Goal: Task Accomplishment & Management: Manage account settings

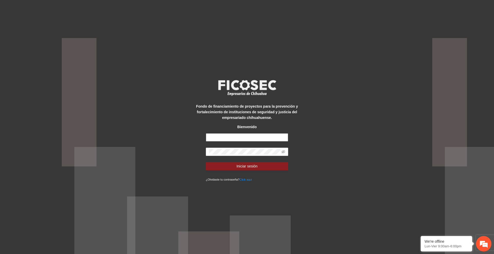
click at [233, 137] on input "text" at bounding box center [247, 138] width 82 height 8
type input "**********"
click at [245, 167] on span "Iniciar sesión" at bounding box center [246, 167] width 21 height 6
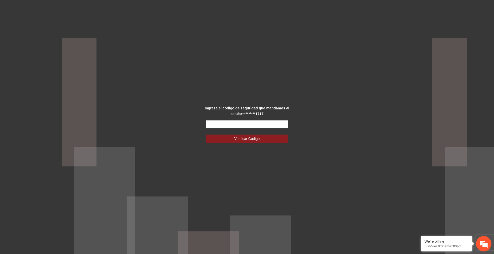
click at [237, 125] on input "text" at bounding box center [247, 124] width 82 height 8
type input "******"
click at [246, 136] on span "Verificar Código" at bounding box center [246, 139] width 25 height 6
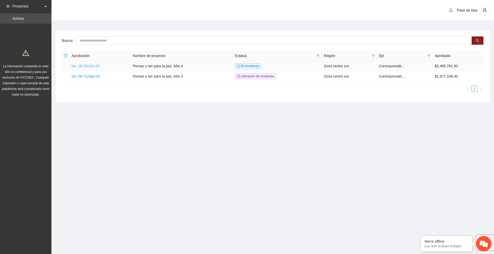
click at [86, 65] on link "No. 28-76/Jun-25" at bounding box center [86, 66] width 28 height 4
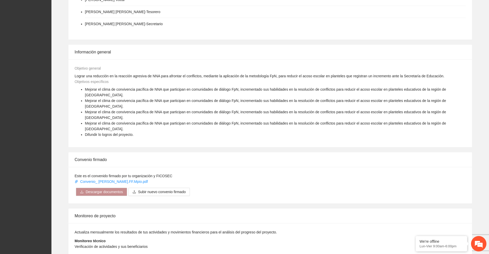
scroll to position [200, 0]
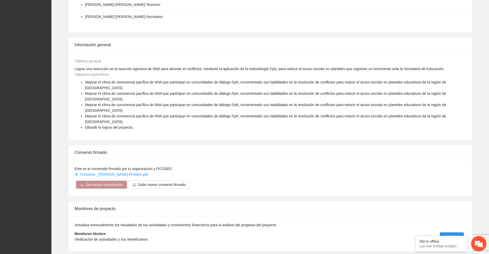
click at [449, 234] on span "Actualizar" at bounding box center [452, 237] width 16 height 6
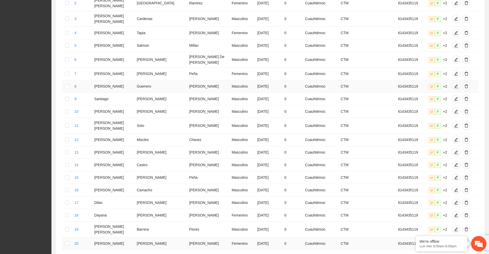
scroll to position [166, 0]
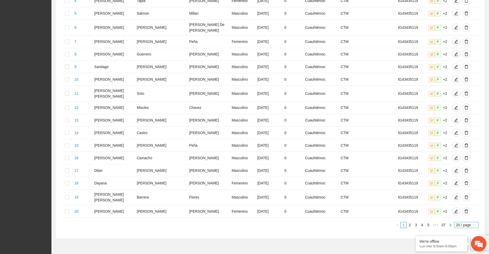
click at [466, 223] on span "20 / page" at bounding box center [466, 226] width 20 height 6
click at [416, 236] on em at bounding box center [415, 236] width 5 height 5
click at [470, 223] on span "20 / page" at bounding box center [466, 226] width 20 height 6
click at [463, 254] on div "100 / page" at bounding box center [466, 259] width 19 height 6
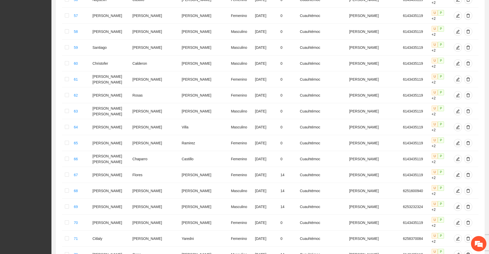
scroll to position [1178, 0]
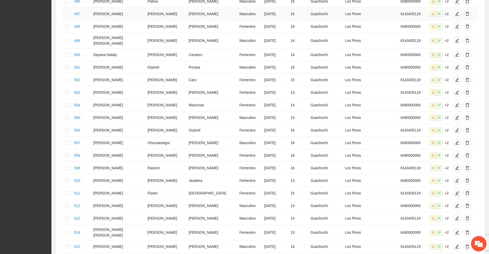
scroll to position [599, 0]
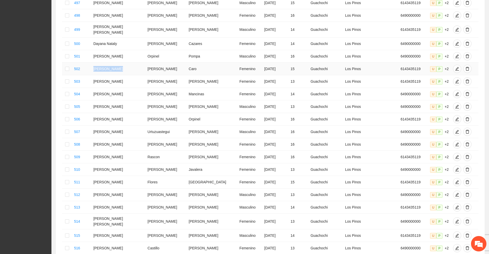
drag, startPoint x: 101, startPoint y: 55, endPoint x: 126, endPoint y: 54, distance: 24.7
click at [126, 63] on td "[PERSON_NAME]" at bounding box center [118, 69] width 54 height 13
click at [101, 75] on td "[PERSON_NAME]" at bounding box center [118, 81] width 54 height 13
drag, startPoint x: 102, startPoint y: 66, endPoint x: 130, endPoint y: 65, distance: 27.8
click at [130, 75] on td "[PERSON_NAME]" at bounding box center [118, 81] width 54 height 13
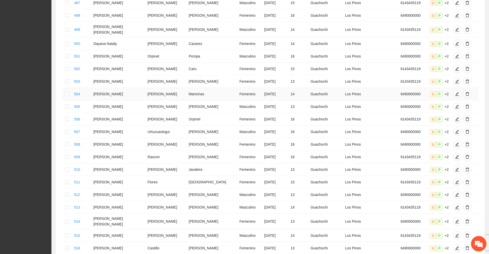
click at [102, 88] on td "[PERSON_NAME]" at bounding box center [118, 94] width 54 height 13
drag, startPoint x: 102, startPoint y: 116, endPoint x: 123, endPoint y: 116, distance: 20.6
click at [123, 126] on td "[PERSON_NAME]" at bounding box center [118, 132] width 54 height 13
drag, startPoint x: 100, startPoint y: 118, endPoint x: 127, endPoint y: 115, distance: 26.9
click at [127, 126] on td "[PERSON_NAME]" at bounding box center [118, 132] width 54 height 13
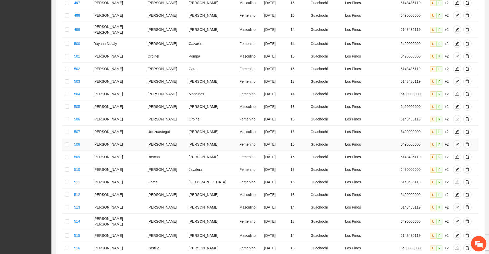
click at [118, 138] on td "[PERSON_NAME]" at bounding box center [118, 144] width 54 height 13
drag, startPoint x: 102, startPoint y: 117, endPoint x: 120, endPoint y: 117, distance: 18.0
click at [120, 126] on td "[PERSON_NAME]" at bounding box center [118, 132] width 54 height 13
drag, startPoint x: 101, startPoint y: 130, endPoint x: 123, endPoint y: 129, distance: 22.4
click at [123, 138] on td "[PERSON_NAME]" at bounding box center [118, 144] width 54 height 13
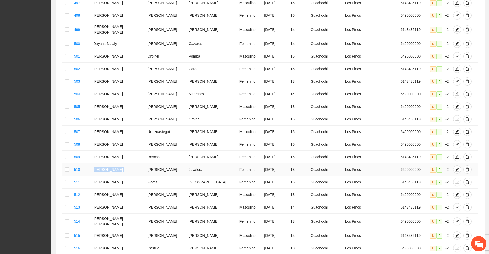
drag, startPoint x: 102, startPoint y: 155, endPoint x: 134, endPoint y: 153, distance: 32.5
click at [134, 164] on tr "510 [PERSON_NAME] [PERSON_NAME] Femenino [DATE] 13 Guachochi Los Pinos 64900000…" at bounding box center [270, 170] width 416 height 13
drag, startPoint x: 136, startPoint y: 154, endPoint x: 157, endPoint y: 154, distance: 21.1
click at [157, 164] on td "[PERSON_NAME]" at bounding box center [166, 170] width 41 height 13
drag, startPoint x: 100, startPoint y: 167, endPoint x: 149, endPoint y: 165, distance: 48.4
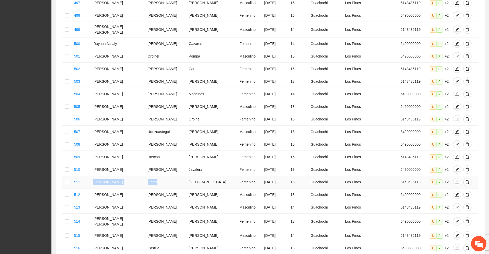
click at [149, 176] on tr "511 Lia [PERSON_NAME] [PERSON_NAME] Femenino [DATE] 15 Guachochi Los Pinos 6143…" at bounding box center [270, 182] width 416 height 13
drag, startPoint x: 101, startPoint y: 180, endPoint x: 164, endPoint y: 176, distance: 63.6
click at [164, 189] on tr "512 [PERSON_NAME] [PERSON_NAME] Masculino [DATE] 13 Guachochi Los Pinos 6490000…" at bounding box center [270, 195] width 416 height 13
drag, startPoint x: 102, startPoint y: 192, endPoint x: 123, endPoint y: 190, distance: 20.9
click at [123, 201] on td "[PERSON_NAME]" at bounding box center [118, 207] width 54 height 13
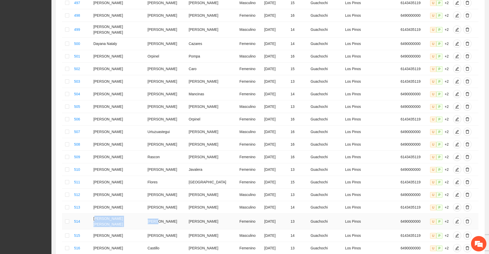
drag, startPoint x: 102, startPoint y: 205, endPoint x: 143, endPoint y: 205, distance: 41.4
click at [143, 214] on tr "514 [PERSON_NAME] [PERSON_NAME] Femenino [DATE] 13 Guachochi Los Pinos 64900000…" at bounding box center [270, 222] width 416 height 16
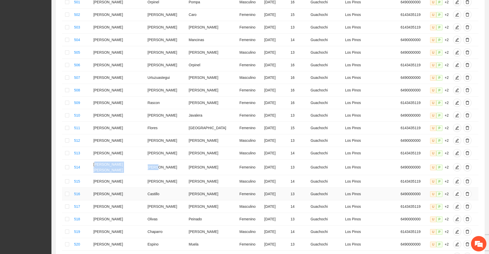
scroll to position [663, 0]
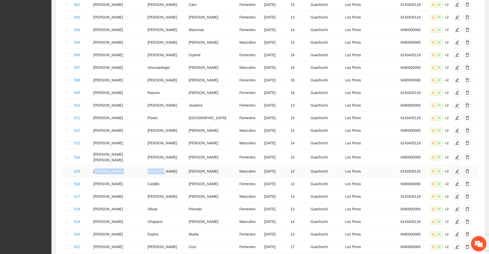
drag, startPoint x: 102, startPoint y: 153, endPoint x: 157, endPoint y: 155, distance: 54.3
click at [156, 165] on tr "515 [PERSON_NAME] [PERSON_NAME] Masculino [DATE] 14 Guachochi Los Pinos 6143435…" at bounding box center [270, 171] width 416 height 13
drag, startPoint x: 101, startPoint y: 165, endPoint x: 125, endPoint y: 165, distance: 23.7
click at [125, 178] on td "[PERSON_NAME]" at bounding box center [118, 184] width 54 height 13
drag, startPoint x: 134, startPoint y: 164, endPoint x: 152, endPoint y: 164, distance: 17.8
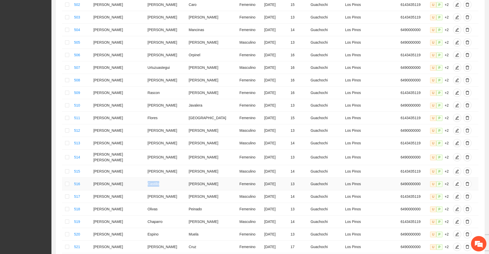
click at [152, 178] on td "Castillo" at bounding box center [166, 184] width 41 height 13
drag, startPoint x: 102, startPoint y: 178, endPoint x: 117, endPoint y: 178, distance: 15.2
click at [117, 191] on td "[PERSON_NAME]" at bounding box center [118, 197] width 54 height 13
drag, startPoint x: 137, startPoint y: 178, endPoint x: 154, endPoint y: 178, distance: 16.5
click at [154, 191] on td "[PERSON_NAME]" at bounding box center [166, 197] width 41 height 13
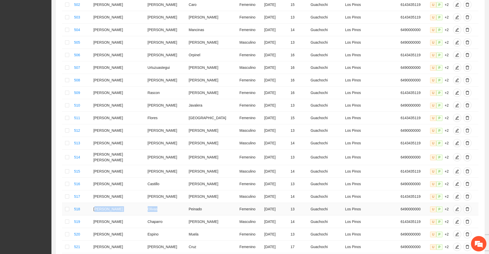
drag, startPoint x: 102, startPoint y: 190, endPoint x: 145, endPoint y: 190, distance: 43.0
click at [145, 203] on tr "518 [PERSON_NAME] [PERSON_NAME] Femenino [DATE] 13 Guachochi Los Pinos 64900000…" at bounding box center [270, 209] width 416 height 13
drag, startPoint x: 102, startPoint y: 202, endPoint x: 148, endPoint y: 202, distance: 45.5
click at [148, 216] on tr "519 [PERSON_NAME] [PERSON_NAME] Masculino [DATE] 14 Guachochi Los Pinos 6143435…" at bounding box center [270, 222] width 416 height 13
drag, startPoint x: 102, startPoint y: 216, endPoint x: 147, endPoint y: 215, distance: 44.8
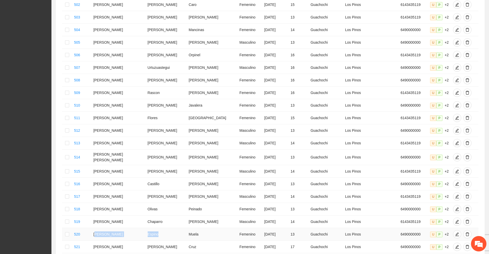
click at [147, 228] on tr "520 [PERSON_NAME] [PERSON_NAME] Femenino [DATE] 13 Guachochi Los Pinos 64900000…" at bounding box center [270, 234] width 416 height 13
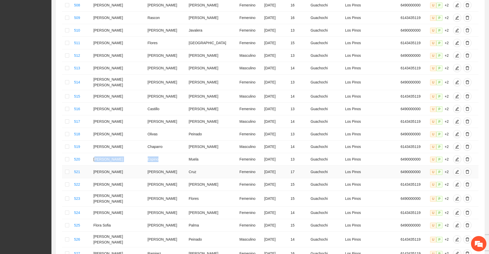
scroll to position [792, 0]
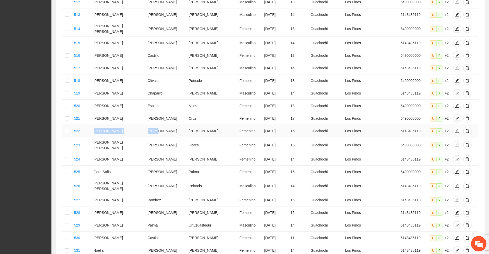
drag, startPoint x: 102, startPoint y: 111, endPoint x: 143, endPoint y: 113, distance: 40.4
click at [143, 125] on tr "522 [PERSON_NAME] [PERSON_NAME] Femenino [DATE] 15 Guachochi Los Pinos 61434351…" at bounding box center [270, 131] width 416 height 13
drag, startPoint x: 101, startPoint y: 126, endPoint x: 145, endPoint y: 125, distance: 44.0
click at [145, 138] on tr "523 [PERSON_NAME] [PERSON_NAME] Femenino [DATE] 15 Guachochi Los Pinos 64900000…" at bounding box center [270, 146] width 416 height 16
drag, startPoint x: 101, startPoint y: 137, endPoint x: 146, endPoint y: 141, distance: 45.0
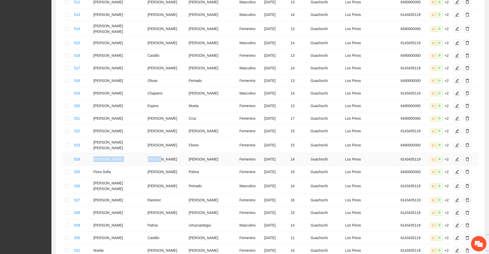
click at [146, 153] on tr "524 [PERSON_NAME] [PERSON_NAME] Femenino [DATE] 14 Guachochi Los Pinos 61434351…" at bounding box center [270, 159] width 416 height 13
drag, startPoint x: 101, startPoint y: 154, endPoint x: 147, endPoint y: 152, distance: 46.1
click at [147, 166] on tr "525 Flora [PERSON_NAME] [PERSON_NAME] Femenino [DATE] 15 Guachochi Los Pinos 64…" at bounding box center [270, 172] width 416 height 13
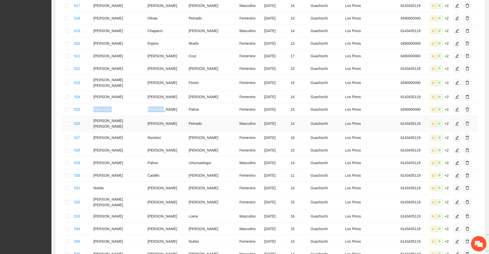
scroll to position [921, 0]
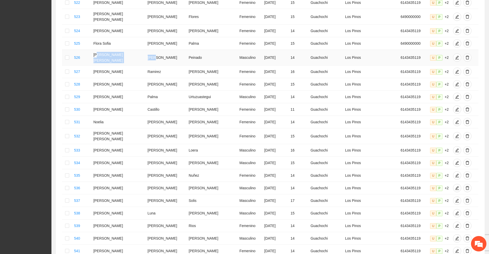
drag, startPoint x: 105, startPoint y: 37, endPoint x: 143, endPoint y: 37, distance: 37.6
click at [143, 50] on tr "526 [PERSON_NAME] [PERSON_NAME] Masculino [DATE] 14 Guachochi Los Pinos 6143435…" at bounding box center [270, 58] width 416 height 16
drag, startPoint x: 102, startPoint y: 62, endPoint x: 149, endPoint y: 65, distance: 47.7
click at [149, 78] on tr "528 [PERSON_NAME] [PERSON_NAME] [DATE] 15 Guachochi Los Pinos 6143435119 U P +2" at bounding box center [270, 84] width 416 height 13
drag, startPoint x: 101, startPoint y: 78, endPoint x: 147, endPoint y: 77, distance: 45.8
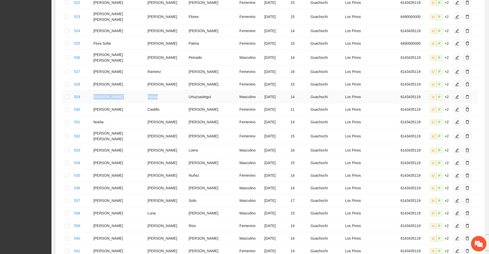
click at [147, 91] on tr "529 [PERSON_NAME] [PERSON_NAME] Masculino [DATE] 14 Guachochi Los Pinos 6143435…" at bounding box center [270, 97] width 416 height 13
drag, startPoint x: 101, startPoint y: 91, endPoint x: 150, endPoint y: 89, distance: 48.9
click at [150, 103] on tr "530 [PERSON_NAME] [PERSON_NAME] Femenino [DATE] 11 Guachochi Los Pinos 61434351…" at bounding box center [270, 109] width 416 height 13
drag, startPoint x: 101, startPoint y: 103, endPoint x: 147, endPoint y: 102, distance: 46.1
click at [147, 116] on tr "531 [PERSON_NAME] [DATE] 14 Guachochi Los Pinos 6143435119 U P +2" at bounding box center [270, 122] width 416 height 13
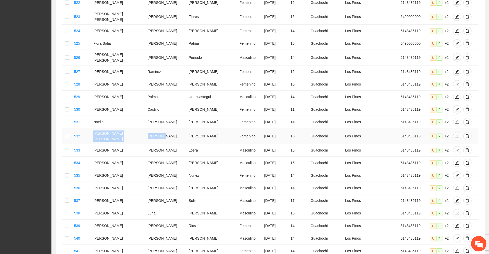
drag, startPoint x: 100, startPoint y: 115, endPoint x: 153, endPoint y: 114, distance: 52.5
click at [153, 129] on tr "532 [PERSON_NAME] [PERSON_NAME] [DATE] 15 Guachochi Los Pinos 6143435119 U P +2" at bounding box center [270, 137] width 416 height 16
drag, startPoint x: 102, startPoint y: 129, endPoint x: 148, endPoint y: 128, distance: 45.8
click at [148, 144] on tr "533 [PERSON_NAME] Masculino [DATE] 16 Guachochi Los Pinos 6143435119 U P +2" at bounding box center [270, 150] width 416 height 13
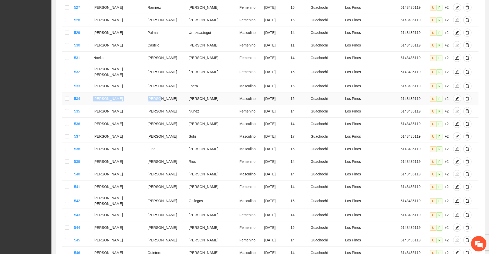
drag, startPoint x: 101, startPoint y: 77, endPoint x: 146, endPoint y: 76, distance: 45.0
click at [146, 93] on tr "534 [PERSON_NAME] [PERSON_NAME] [PERSON_NAME] Masculino [DATE] 15 Guachochi Los…" at bounding box center [270, 99] width 416 height 13
drag, startPoint x: 101, startPoint y: 89, endPoint x: 148, endPoint y: 89, distance: 47.6
click at [148, 105] on tr "535 [PERSON_NAME] [DATE] 14 Guachochi Los Pinos 6143435119 U P +2" at bounding box center [270, 111] width 416 height 13
drag, startPoint x: 101, startPoint y: 102, endPoint x: 152, endPoint y: 102, distance: 51.2
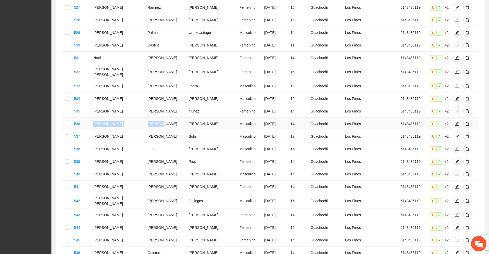
click at [152, 118] on tr "536 [PERSON_NAME] [PERSON_NAME] Masculino [DATE] 14 Guachochi Los Pinos 6143435…" at bounding box center [270, 124] width 416 height 13
drag, startPoint x: 101, startPoint y: 114, endPoint x: 147, endPoint y: 116, distance: 46.1
click at [147, 130] on tr "537 [PERSON_NAME] [PERSON_NAME] Masculino [DATE] 17 Guachochi Los Pinos 6143435…" at bounding box center [270, 136] width 416 height 13
drag, startPoint x: 101, startPoint y: 127, endPoint x: 147, endPoint y: 127, distance: 45.8
click at [147, 143] on tr "538 [PERSON_NAME] [PERSON_NAME] Masculino [DATE] 15 Guachochi Los Pinos 6143435…" at bounding box center [270, 149] width 416 height 13
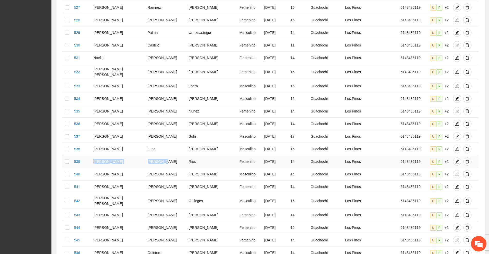
drag, startPoint x: 101, startPoint y: 139, endPoint x: 149, endPoint y: 141, distance: 47.9
click at [149, 156] on tr "539 Poletthe [PERSON_NAME] Femenino [DATE] 14 Guachochi Los Pinos 6143435119 U …" at bounding box center [270, 162] width 416 height 13
drag, startPoint x: 101, startPoint y: 156, endPoint x: 146, endPoint y: 156, distance: 45.5
click at [146, 168] on tr "540 [PERSON_NAME] [DATE] 14 Guachochi Los Pinos 6143435119 U P +2" at bounding box center [270, 174] width 416 height 13
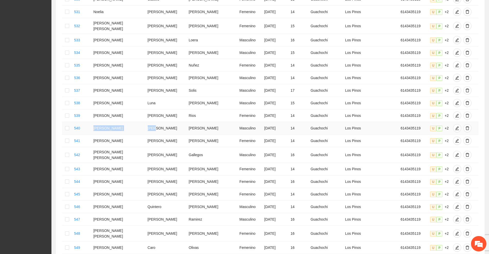
scroll to position [1049, 0]
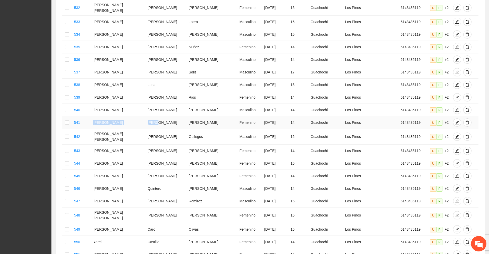
drag, startPoint x: 101, startPoint y: 104, endPoint x: 147, endPoint y: 104, distance: 46.0
click at [147, 117] on tr "541 [PERSON_NAME] [DATE] 14 Guachochi Los Pinos 6143435119 U P +2" at bounding box center [270, 123] width 416 height 13
drag, startPoint x: 102, startPoint y: 116, endPoint x: 150, endPoint y: 116, distance: 47.6
click at [150, 129] on tr "542 [PERSON_NAME] [PERSON_NAME] Masculino [DATE] 16 Guachochi Los Pinos 6143435…" at bounding box center [270, 137] width 416 height 16
drag, startPoint x: 101, startPoint y: 129, endPoint x: 150, endPoint y: 128, distance: 48.9
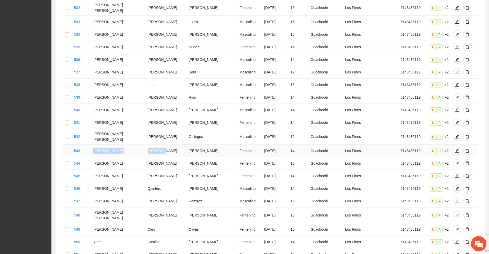
click at [150, 145] on tr "543 [PERSON_NAME] [DATE] 14 Guachochi Los Pinos 6143435119 U P +2" at bounding box center [270, 151] width 416 height 13
drag, startPoint x: 103, startPoint y: 141, endPoint x: 147, endPoint y: 141, distance: 44.0
click at [147, 157] on tr "544 Sol [PERSON_NAME] Femenino [DATE] 16 Guachochi Los Pinos 6143435119 U P +2" at bounding box center [270, 163] width 416 height 13
drag, startPoint x: 101, startPoint y: 154, endPoint x: 150, endPoint y: 154, distance: 48.4
click at [150, 170] on tr "545 [PERSON_NAME] [PERSON_NAME] [DATE] 14 Guachochi Los Pinos 6143435119 U P +2" at bounding box center [270, 176] width 416 height 13
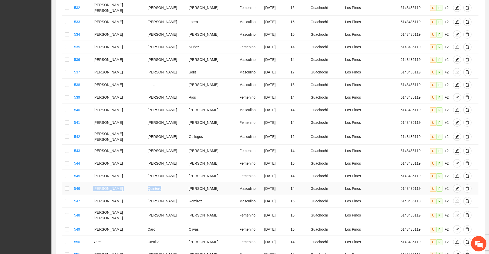
drag, startPoint x: 101, startPoint y: 167, endPoint x: 153, endPoint y: 167, distance: 52.0
click at [153, 183] on tr "546 [PERSON_NAME] [PERSON_NAME] Masculino [DATE] 14 Guachochi Los Pinos 6143435…" at bounding box center [270, 189] width 416 height 13
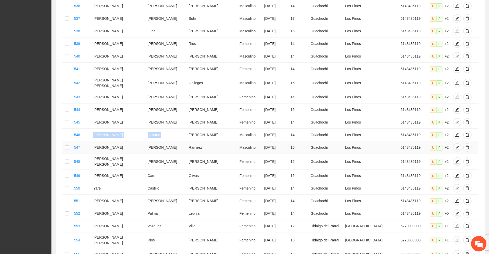
scroll to position [1114, 0]
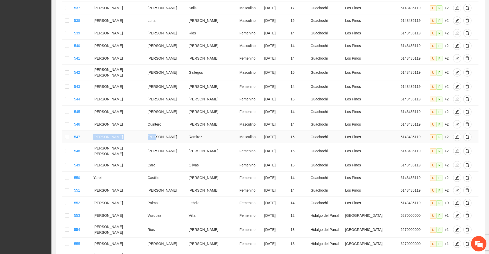
drag, startPoint x: 100, startPoint y: 115, endPoint x: 144, endPoint y: 114, distance: 43.5
click at [144, 131] on tr "547 [PERSON_NAME] [PERSON_NAME] Masculino [DATE] 16 Guachochi Los Pinos 6143435…" at bounding box center [270, 137] width 416 height 13
drag, startPoint x: 100, startPoint y: 126, endPoint x: 154, endPoint y: 128, distance: 54.3
click at [154, 144] on tr "548 [PERSON_NAME] [PERSON_NAME] Femenino [DATE] 16 Guachochi Los Pinos 61434351…" at bounding box center [270, 152] width 416 height 16
drag, startPoint x: 101, startPoint y: 143, endPoint x: 154, endPoint y: 140, distance: 53.3
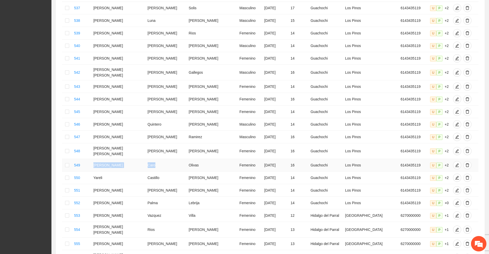
click at [154, 159] on tr "549 [PERSON_NAME] [PERSON_NAME] Femenino [DATE] 16 Guachochi Los Pinos 61434351…" at bounding box center [270, 165] width 416 height 13
drag, startPoint x: 102, startPoint y: 154, endPoint x: 163, endPoint y: 152, distance: 60.3
click at [163, 172] on tr "550 [PERSON_NAME] [DATE] 14 Guachochi Los Pinos 6143435119 U P +2" at bounding box center [270, 178] width 416 height 13
drag, startPoint x: 101, startPoint y: 169, endPoint x: 129, endPoint y: 169, distance: 28.0
click at [129, 184] on td "[PERSON_NAME]" at bounding box center [118, 190] width 54 height 13
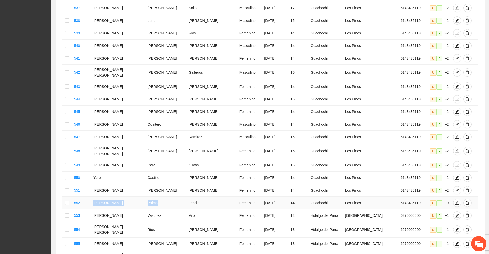
drag, startPoint x: 101, startPoint y: 181, endPoint x: 145, endPoint y: 182, distance: 43.5
click at [145, 197] on tr "552 [PERSON_NAME] Lebrija Femenino [DATE] 14 Guachochi Los Pinos 6143435119 U P…" at bounding box center [270, 203] width 416 height 13
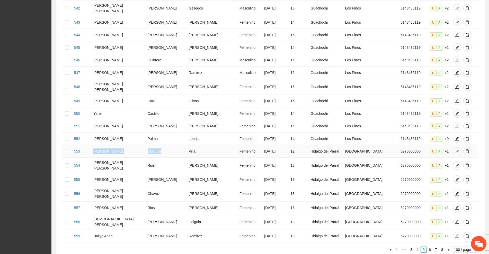
drag, startPoint x: 101, startPoint y: 130, endPoint x: 153, endPoint y: 131, distance: 52.2
click at [153, 145] on tr "553 [PERSON_NAME] Villa Femenino [DATE] 12 [PERSON_NAME] del Parral Guanajuato …" at bounding box center [270, 151] width 416 height 13
drag, startPoint x: 101, startPoint y: 143, endPoint x: 147, endPoint y: 142, distance: 45.8
click at [147, 158] on tr "554 [PERSON_NAME] [PERSON_NAME] Femenino [DATE] 13 [PERSON_NAME] del Parral Gua…" at bounding box center [270, 166] width 416 height 16
drag, startPoint x: 101, startPoint y: 155, endPoint x: 148, endPoint y: 154, distance: 46.6
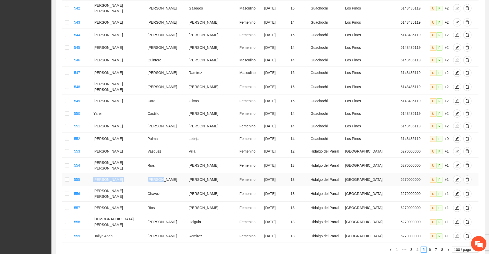
click at [148, 174] on tr "555 [PERSON_NAME] [PERSON_NAME] Femenino [DATE] 13 [PERSON_NAME] del Parral Gua…" at bounding box center [270, 180] width 416 height 13
drag, startPoint x: 101, startPoint y: 168, endPoint x: 157, endPoint y: 169, distance: 55.8
click at [157, 186] on tr "556 [PERSON_NAME] [PERSON_NAME] Femenino [DATE] 13 [PERSON_NAME] del Parral Gua…" at bounding box center [270, 194] width 416 height 16
drag, startPoint x: 101, startPoint y: 180, endPoint x: 157, endPoint y: 180, distance: 55.8
click at [157, 202] on tr "557 [PERSON_NAME] [PERSON_NAME] Femenino [DATE] 13 [PERSON_NAME] del Parral Gua…" at bounding box center [270, 208] width 416 height 13
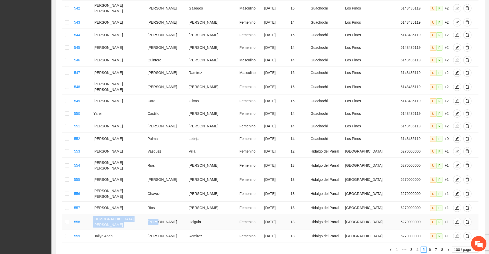
drag, startPoint x: 102, startPoint y: 193, endPoint x: 152, endPoint y: 192, distance: 49.9
click at [152, 215] on tr "558 [DEMOGRAPHIC_DATA] [PERSON_NAME] [DATE] 13 [PERSON_NAME] del Parral Guanaju…" at bounding box center [270, 223] width 416 height 16
drag, startPoint x: 101, startPoint y: 206, endPoint x: 135, endPoint y: 206, distance: 34.0
click at [135, 230] on tr "559 Dailyn [PERSON_NAME] [DATE] 13 [PERSON_NAME] del Parral Guanajuato 62700000…" at bounding box center [270, 236] width 416 height 13
click at [431, 247] on link "6" at bounding box center [430, 250] width 6 height 6
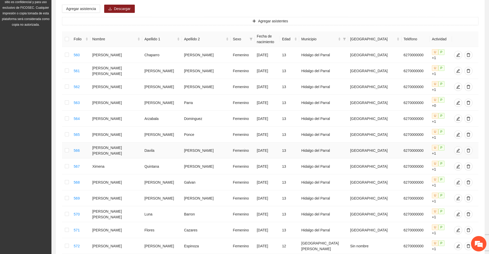
scroll to position [0, 0]
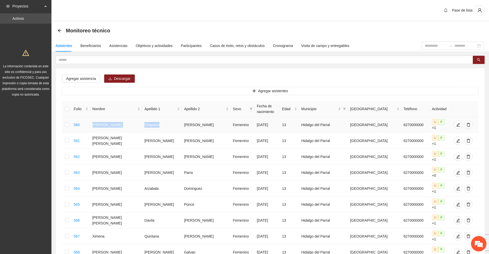
drag, startPoint x: 102, startPoint y: 122, endPoint x: 149, endPoint y: 126, distance: 47.5
click at [149, 126] on tr "560 [PERSON_NAME] [PERSON_NAME] Femenino [DATE] 13 [PERSON_NAME] del Parral Gua…" at bounding box center [270, 125] width 416 height 16
drag, startPoint x: 103, startPoint y: 136, endPoint x: 150, endPoint y: 136, distance: 47.6
click at [150, 136] on tr "561 [PERSON_NAME] [PERSON_NAME] Femenino [DATE] 13 [PERSON_NAME] del Parral Gua…" at bounding box center [270, 141] width 416 height 16
drag, startPoint x: 102, startPoint y: 148, endPoint x: 149, endPoint y: 148, distance: 46.6
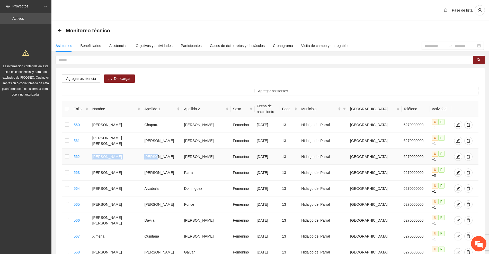
click at [149, 149] on tr "562 [PERSON_NAME] [PERSON_NAME] Femenino [DATE] 13 [PERSON_NAME] del Parral Gua…" at bounding box center [270, 157] width 416 height 16
drag, startPoint x: 101, startPoint y: 161, endPoint x: 155, endPoint y: 162, distance: 53.5
click at [155, 165] on tr "563 [PERSON_NAME] Boyia [PERSON_NAME] Femenino [DATE] 13 [PERSON_NAME] del Parr…" at bounding box center [270, 173] width 416 height 16
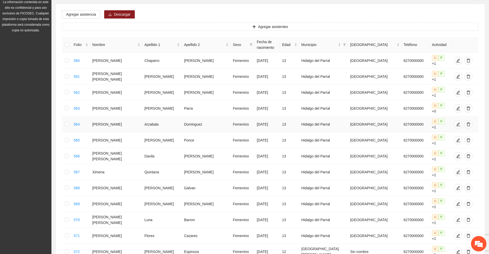
click at [130, 117] on td "[PERSON_NAME]" at bounding box center [116, 125] width 52 height 16
drag, startPoint x: 102, startPoint y: 120, endPoint x: 147, endPoint y: 125, distance: 44.5
click at [147, 132] on tr "565 [PERSON_NAME] [PERSON_NAME] Femenino [DATE] 13 [PERSON_NAME] del Parral Gua…" at bounding box center [270, 140] width 416 height 16
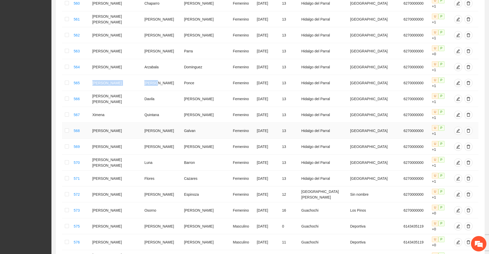
scroll to position [129, 0]
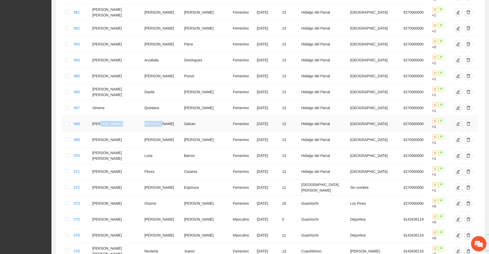
drag, startPoint x: 107, startPoint y: 99, endPoint x: 150, endPoint y: 97, distance: 43.3
click at [150, 116] on tr "568 [PERSON_NAME] [PERSON_NAME] [DATE] 13 [PERSON_NAME] del Parral Guanajuato 6…" at bounding box center [270, 124] width 416 height 16
drag, startPoint x: 102, startPoint y: 111, endPoint x: 152, endPoint y: 112, distance: 49.4
click at [152, 132] on tr "569 [PERSON_NAME] Femenino [DATE] 13 [PERSON_NAME] del Parral Guanajuato 627000…" at bounding box center [270, 140] width 416 height 16
drag, startPoint x: 112, startPoint y: 149, endPoint x: 157, endPoint y: 151, distance: 44.8
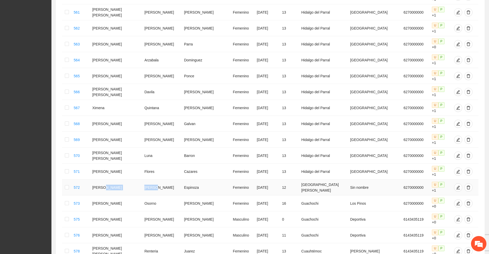
click at [156, 180] on tr "572 [PERSON_NAME] [DATE] 12 Santa [PERSON_NAME] Sin nombre 6270000000 U P +1" at bounding box center [270, 188] width 416 height 16
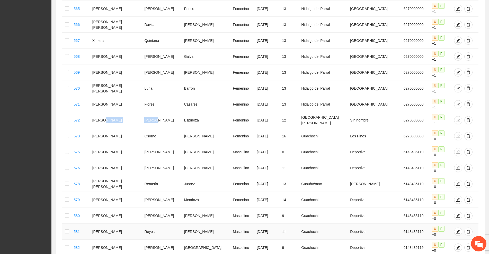
scroll to position [257, 0]
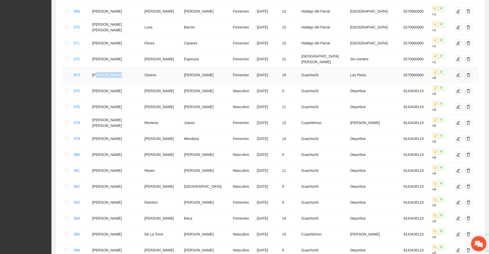
drag, startPoint x: 105, startPoint y: 32, endPoint x: 126, endPoint y: 34, distance: 21.7
click at [126, 67] on td "[PERSON_NAME]" at bounding box center [116, 75] width 52 height 16
click at [110, 67] on td "[PERSON_NAME]" at bounding box center [116, 75] width 52 height 16
drag, startPoint x: 103, startPoint y: 45, endPoint x: 122, endPoint y: 47, distance: 19.1
click at [122, 83] on td "[PERSON_NAME]" at bounding box center [116, 91] width 52 height 16
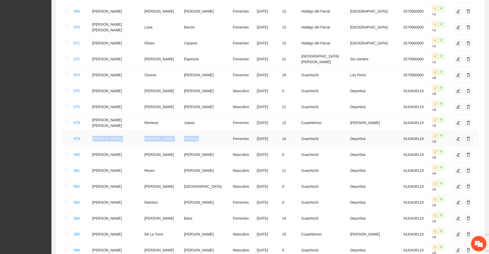
drag, startPoint x: 102, startPoint y: 84, endPoint x: 189, endPoint y: 82, distance: 86.7
click at [189, 131] on tr "579 [PERSON_NAME] [PERSON_NAME] Femenino [DATE] 14 Guachochi Deportiva 61434351…" at bounding box center [270, 139] width 416 height 16
drag, startPoint x: 104, startPoint y: 96, endPoint x: 184, endPoint y: 95, distance: 80.5
click at [184, 147] on tr "580 [PERSON_NAME] Masculino [DATE] 9 Guachochi Deportiva 6143435119 U P +0" at bounding box center [270, 155] width 416 height 16
drag, startPoint x: 102, startPoint y: 108, endPoint x: 128, endPoint y: 108, distance: 25.5
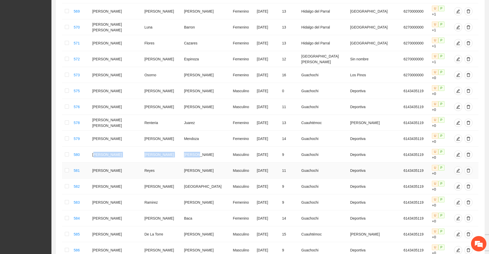
click at [128, 163] on td "[PERSON_NAME]" at bounding box center [116, 171] width 52 height 16
drag, startPoint x: 102, startPoint y: 146, endPoint x: 152, endPoint y: 142, distance: 50.6
click at [152, 211] on tr "584 [PERSON_NAME] [PERSON_NAME] Femenino [DATE] 14 Guachochi Deportiva 61434351…" at bounding box center [270, 219] width 416 height 16
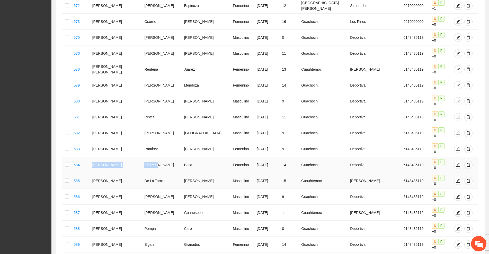
scroll to position [322, 0]
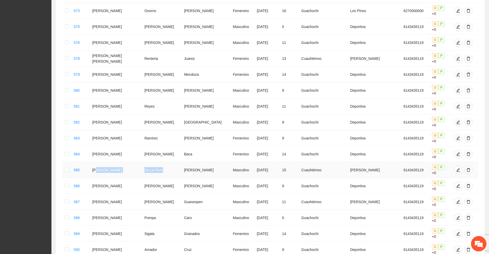
drag, startPoint x: 105, startPoint y: 95, endPoint x: 165, endPoint y: 95, distance: 59.9
click at [165, 162] on tr "585 [PERSON_NAME] De La [PERSON_NAME] Masculino [DATE] 15 [PERSON_NAME] 6143435…" at bounding box center [270, 170] width 416 height 16
drag, startPoint x: 103, startPoint y: 106, endPoint x: 153, endPoint y: 106, distance: 49.9
click at [153, 178] on tr "586 [PERSON_NAME] [PERSON_NAME] Masculino [DATE] 9 Guachochi Deportiva 61434351…" at bounding box center [270, 186] width 416 height 16
drag, startPoint x: 102, startPoint y: 119, endPoint x: 152, endPoint y: 118, distance: 49.7
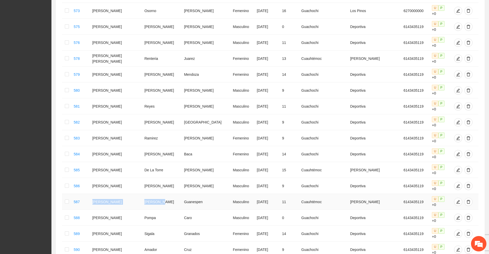
click at [152, 194] on tr "587 [PERSON_NAME] [PERSON_NAME] Masculino [DATE] 11 [PERSON_NAME] 6143435119 U …" at bounding box center [270, 202] width 416 height 16
drag, startPoint x: 104, startPoint y: 133, endPoint x: 153, endPoint y: 132, distance: 48.9
click at [153, 210] on tr "588 Nikol [PERSON_NAME] [PERSON_NAME] Masculino [DATE] 0 Guachochi Deportiva 61…" at bounding box center [270, 218] width 416 height 16
drag, startPoint x: 104, startPoint y: 144, endPoint x: 145, endPoint y: 144, distance: 41.2
click at [145, 226] on tr "589 [PERSON_NAME] [PERSON_NAME] Femenino [DATE] 14 Guachochi Deportiva 61434351…" at bounding box center [270, 234] width 416 height 16
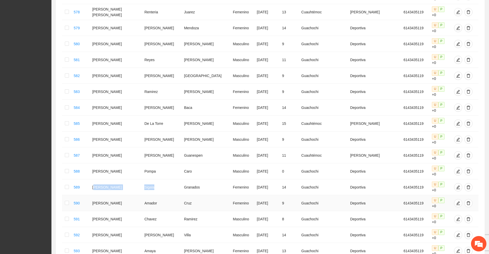
scroll to position [386, 0]
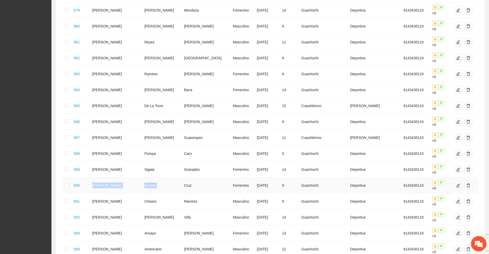
drag, startPoint x: 102, startPoint y: 93, endPoint x: 150, endPoint y: 93, distance: 48.6
click at [150, 178] on tr "590 [PERSON_NAME] [PERSON_NAME] Femenino [DATE] 9 Guachochi Deportiva 614343511…" at bounding box center [270, 186] width 416 height 16
drag, startPoint x: 104, startPoint y: 107, endPoint x: 148, endPoint y: 105, distance: 44.0
click at [149, 194] on tr "591 [PERSON_NAME] [DATE] 8 Guachochi Deportiva 6143435119 U P +0" at bounding box center [270, 202] width 416 height 16
drag, startPoint x: 103, startPoint y: 118, endPoint x: 149, endPoint y: 117, distance: 45.6
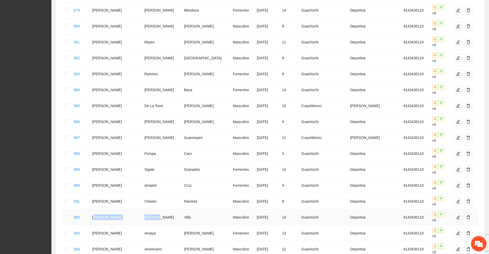
click at [149, 210] on tr "592 [PERSON_NAME] Villa Masculino [DATE] 14 Guachochi Deportiva 6143435119 U P …" at bounding box center [270, 218] width 416 height 16
drag, startPoint x: 102, startPoint y: 131, endPoint x: 152, endPoint y: 130, distance: 49.7
click at [152, 226] on tr "593 [PERSON_NAME] [PERSON_NAME] Femenino [DATE] 13 Guachochi Deportiva 61434351…" at bounding box center [270, 234] width 416 height 16
drag, startPoint x: 102, startPoint y: 143, endPoint x: 154, endPoint y: 144, distance: 52.5
click at [154, 242] on tr "594 [PERSON_NAME] [PERSON_NAME] Masculino [DATE] 12 Guachochi Deportiva 6143435…" at bounding box center [270, 250] width 416 height 16
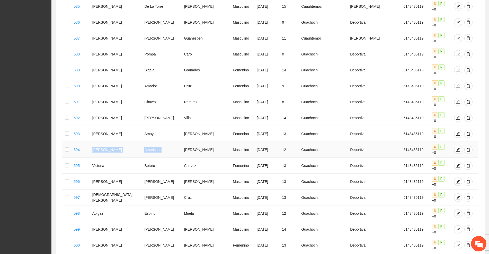
scroll to position [514, 0]
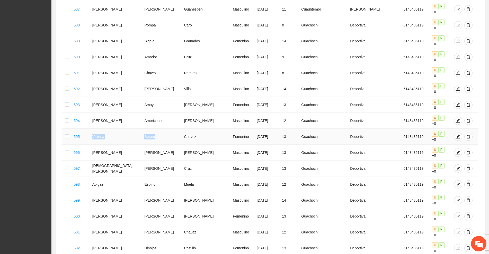
drag, startPoint x: 102, startPoint y: 27, endPoint x: 146, endPoint y: 26, distance: 44.0
click at [146, 129] on tr "595 [PERSON_NAME] Betero [PERSON_NAME] Femenino [DATE] 13 Guachochi Deportiva 6…" at bounding box center [270, 137] width 416 height 16
drag, startPoint x: 103, startPoint y: 40, endPoint x: 144, endPoint y: 39, distance: 40.9
click at [144, 145] on tr "596 Diego [PERSON_NAME] [PERSON_NAME] Masculino [DATE] 13 Guachochi Deportiva 6…" at bounding box center [270, 153] width 416 height 16
drag, startPoint x: 102, startPoint y: 52, endPoint x: 151, endPoint y: 51, distance: 48.6
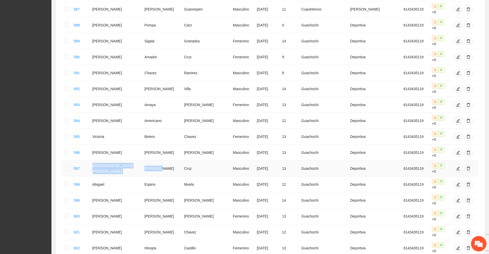
click at [151, 161] on tr "597 [DEMOGRAPHIC_DATA][PERSON_NAME] [PERSON_NAME] Masculino [DATE] 13 Guachochi…" at bounding box center [270, 169] width 416 height 16
drag, startPoint x: 102, startPoint y: 65, endPoint x: 150, endPoint y: 63, distance: 47.9
click at [150, 177] on tr "598 [PERSON_NAME] [PERSON_NAME] Masculino [DATE] 12 Guachochi Deportiva 6143435…" at bounding box center [270, 185] width 416 height 16
drag, startPoint x: 102, startPoint y: 79, endPoint x: 151, endPoint y: 78, distance: 49.1
click at [151, 193] on tr "599 [PERSON_NAME] Masculino [DATE] 14 Guachochi Deportiva 6143435119 U P +0" at bounding box center [270, 201] width 416 height 16
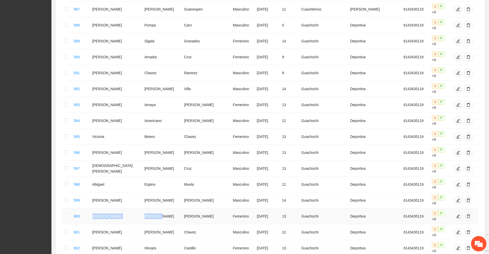
drag, startPoint x: 102, startPoint y: 90, endPoint x: 151, endPoint y: 90, distance: 48.6
click at [151, 209] on tr "600 [PERSON_NAME] [DATE] 13 Guachochi Deportiva 6143435119 U P +0" at bounding box center [270, 217] width 416 height 16
drag, startPoint x: 102, startPoint y: 103, endPoint x: 157, endPoint y: 103, distance: 55.1
click at [157, 225] on tr "601 [PERSON_NAME] [PERSON_NAME] [DATE] 12 Guachochi Deportiva 6143435119 U P +0" at bounding box center [270, 233] width 416 height 16
drag, startPoint x: 104, startPoint y: 114, endPoint x: 147, endPoint y: 118, distance: 42.9
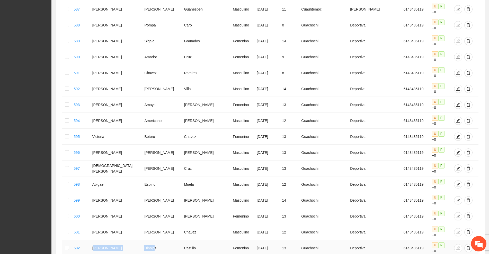
click at [147, 241] on tr "602 Oneida [PERSON_NAME] Femenino [DATE] 13 Guachochi Deportiva 6143435119 U P …" at bounding box center [270, 249] width 416 height 16
drag, startPoint x: 103, startPoint y: 132, endPoint x: 149, endPoint y: 130, distance: 46.3
drag, startPoint x: 102, startPoint y: 144, endPoint x: 141, endPoint y: 144, distance: 39.6
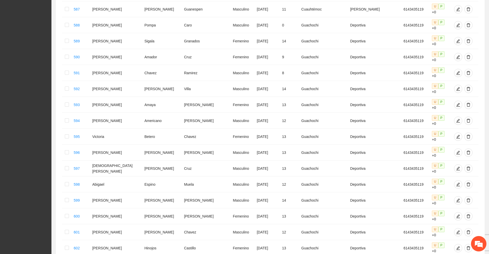
scroll to position [579, 0]
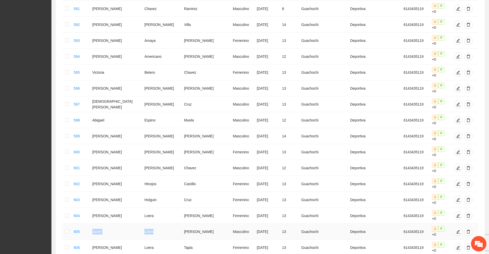
drag, startPoint x: 102, startPoint y: 93, endPoint x: 154, endPoint y: 92, distance: 52.5
click at [154, 224] on tr "605 [PERSON_NAME] Masculino [DATE] 13 Guachochi Deportiva 6143435119 U P +0" at bounding box center [270, 232] width 416 height 16
drag, startPoint x: 102, startPoint y: 104, endPoint x: 151, endPoint y: 104, distance: 49.1
click at [151, 240] on tr "606 Ebelin [PERSON_NAME] [DATE] 13 Guachochi Deportiva 6143435119 U P +0" at bounding box center [270, 248] width 416 height 16
drag, startPoint x: 102, startPoint y: 117, endPoint x: 150, endPoint y: 117, distance: 48.1
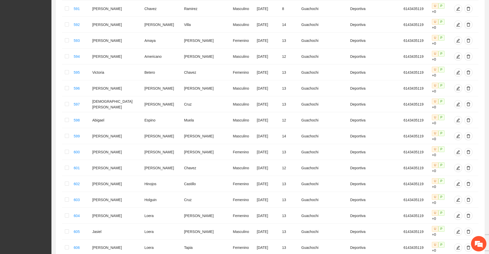
drag, startPoint x: 103, startPoint y: 130, endPoint x: 151, endPoint y: 130, distance: 47.8
drag, startPoint x: 102, startPoint y: 142, endPoint x: 147, endPoint y: 141, distance: 45.5
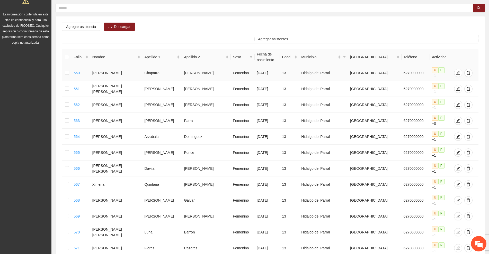
scroll to position [0, 0]
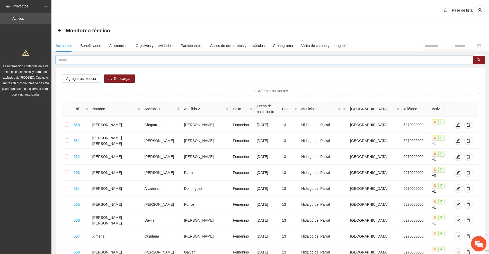
click at [116, 58] on input "text" at bounding box center [262, 60] width 407 height 6
type input "*********"
click at [481, 59] on button "button" at bounding box center [479, 60] width 12 height 8
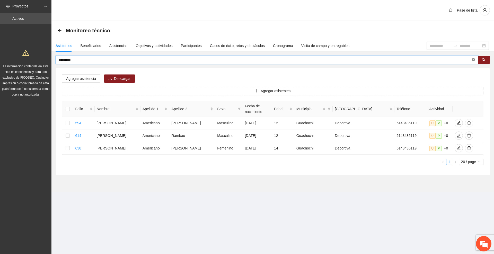
click at [474, 59] on icon "close-circle" at bounding box center [473, 59] width 3 height 3
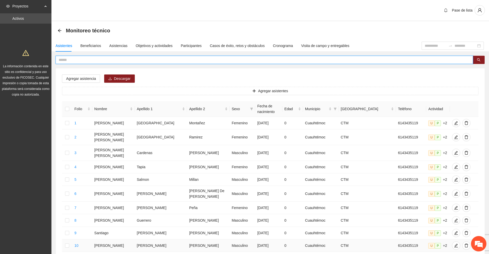
scroll to position [166, 0]
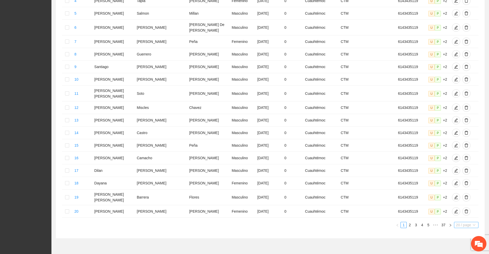
click at [465, 223] on span "20 / page" at bounding box center [466, 226] width 20 height 6
click at [460, 248] on section "Pase de lista Monitoreo técnico Asistentes Beneficiarios Asistencias Objetivos …" at bounding box center [270, 52] width 438 height 436
click at [466, 223] on span "20 / page" at bounding box center [466, 226] width 20 height 6
click at [460, 254] on div "100 / page" at bounding box center [466, 259] width 19 height 6
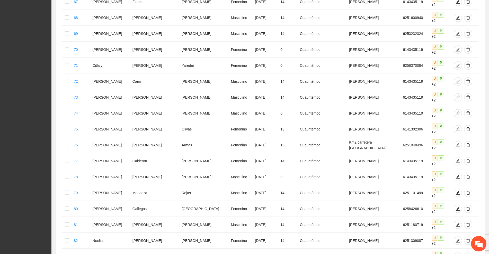
scroll to position [1178, 0]
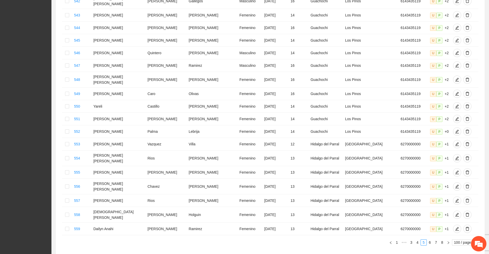
scroll to position [1187, 0]
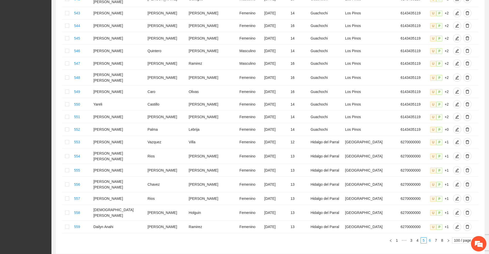
click at [429, 238] on link "6" at bounding box center [430, 241] width 6 height 6
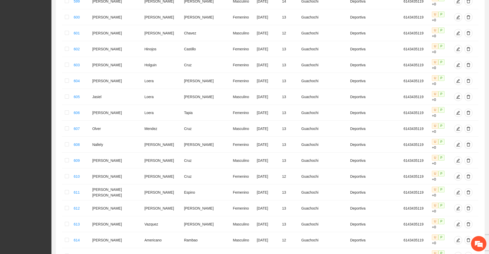
scroll to position [667, 0]
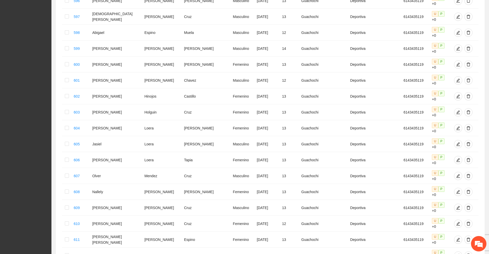
drag, startPoint x: 105, startPoint y: 131, endPoint x: 126, endPoint y: 131, distance: 20.8
drag, startPoint x: 103, startPoint y: 145, endPoint x: 122, endPoint y: 145, distance: 19.3
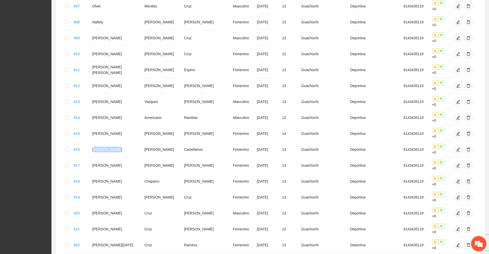
scroll to position [859, 0]
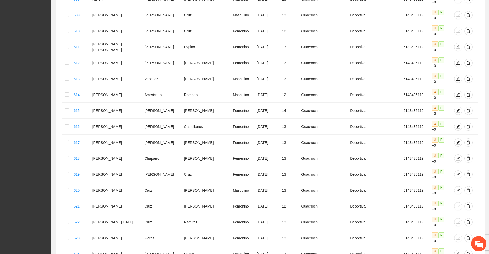
drag, startPoint x: 104, startPoint y: 90, endPoint x: 167, endPoint y: 87, distance: 63.6
drag, startPoint x: 102, startPoint y: 102, endPoint x: 142, endPoint y: 100, distance: 40.7
drag, startPoint x: 103, startPoint y: 115, endPoint x: 138, endPoint y: 115, distance: 34.7
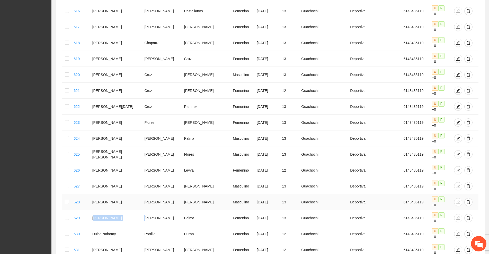
scroll to position [988, 0]
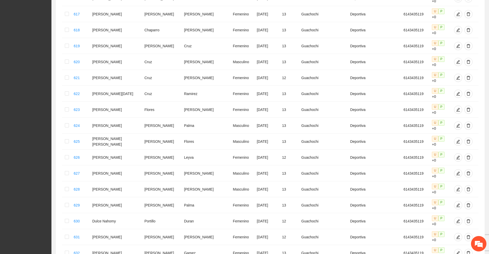
drag, startPoint x: 103, startPoint y: 87, endPoint x: 156, endPoint y: 88, distance: 53.0
drag, startPoint x: 101, startPoint y: 99, endPoint x: 157, endPoint y: 100, distance: 56.1
drag, startPoint x: 103, startPoint y: 112, endPoint x: 151, endPoint y: 113, distance: 48.1
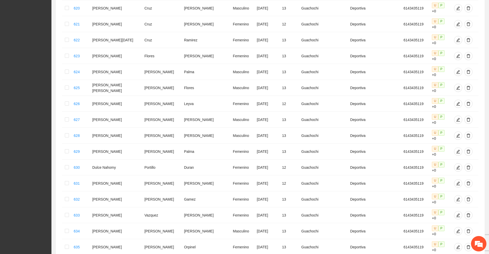
scroll to position [1052, 0]
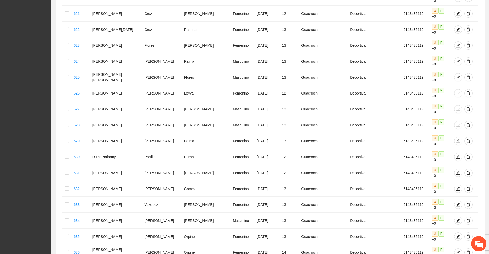
drag, startPoint x: 103, startPoint y: 60, endPoint x: 175, endPoint y: 59, distance: 72.0
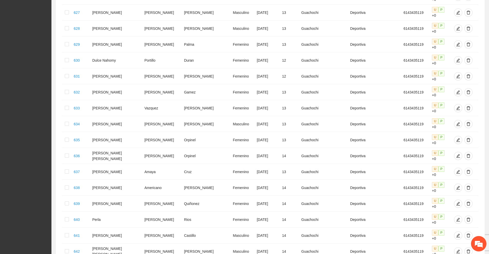
scroll to position [1181, 0]
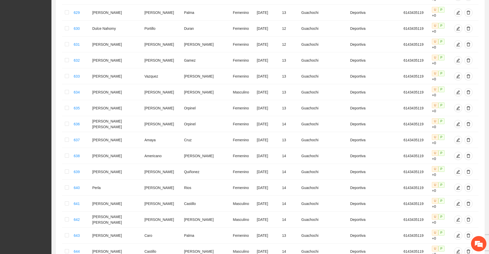
drag, startPoint x: 104, startPoint y: 20, endPoint x: 190, endPoint y: 19, distance: 86.7
drag, startPoint x: 103, startPoint y: 32, endPoint x: 196, endPoint y: 32, distance: 92.9
drag, startPoint x: 102, startPoint y: 45, endPoint x: 183, endPoint y: 45, distance: 81.3
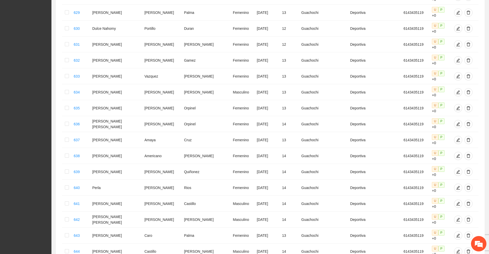
drag, startPoint x: 103, startPoint y: 56, endPoint x: 188, endPoint y: 57, distance: 85.2
drag, startPoint x: 103, startPoint y: 70, endPoint x: 188, endPoint y: 70, distance: 85.2
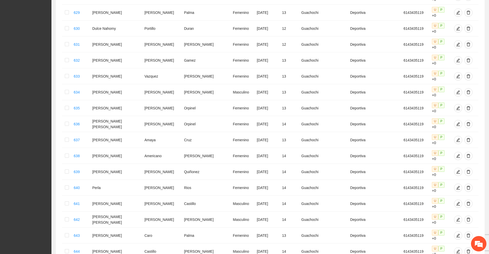
drag, startPoint x: 103, startPoint y: 83, endPoint x: 183, endPoint y: 83, distance: 80.0
drag, startPoint x: 103, startPoint y: 95, endPoint x: 189, endPoint y: 95, distance: 85.4
drag, startPoint x: 102, startPoint y: 107, endPoint x: 183, endPoint y: 106, distance: 80.8
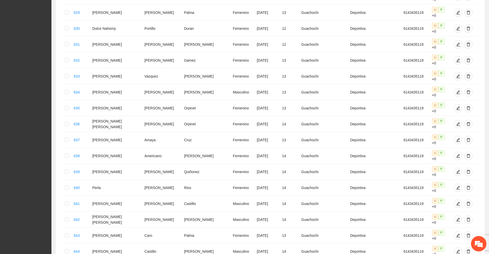
drag, startPoint x: 105, startPoint y: 120, endPoint x: 180, endPoint y: 118, distance: 74.4
drag, startPoint x: 102, startPoint y: 133, endPoint x: 186, endPoint y: 132, distance: 83.9
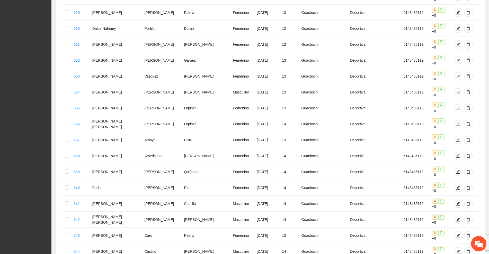
drag, startPoint x: 102, startPoint y: 158, endPoint x: 181, endPoint y: 161, distance: 79.5
drag, startPoint x: 102, startPoint y: 171, endPoint x: 178, endPoint y: 172, distance: 76.4
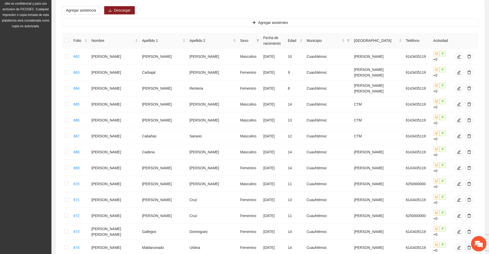
scroll to position [64, 0]
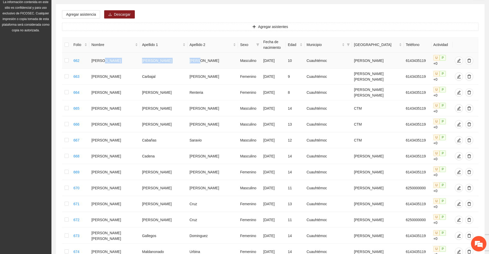
drag, startPoint x: 111, startPoint y: 59, endPoint x: 186, endPoint y: 57, distance: 74.9
click at [186, 57] on tr "662 [PERSON_NAME] [PERSON_NAME] Masculino [DATE] 10 [PERSON_NAME] 6143435119 U …" at bounding box center [270, 61] width 416 height 16
drag, startPoint x: 102, startPoint y: 70, endPoint x: 155, endPoint y: 71, distance: 53.5
click at [155, 71] on tr "663 [PERSON_NAME] [PERSON_NAME] Femenino [DATE] 9 [PERSON_NAME] 6143435119 U P …" at bounding box center [270, 77] width 416 height 16
drag, startPoint x: 101, startPoint y: 84, endPoint x: 149, endPoint y: 84, distance: 48.1
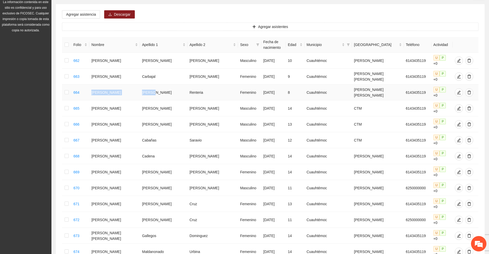
click at [149, 85] on tr "664 [PERSON_NAME] [PERSON_NAME] Femenino [DATE] 8 [PERSON_NAME] 6143435119 U P …" at bounding box center [270, 93] width 416 height 16
drag, startPoint x: 102, startPoint y: 96, endPoint x: 159, endPoint y: 96, distance: 57.1
click at [159, 101] on tr "665 [PERSON_NAME] [PERSON_NAME] Masculino [DATE] 14 [PERSON_NAME] CTM 614343511…" at bounding box center [270, 109] width 416 height 16
drag, startPoint x: 102, startPoint y: 109, endPoint x: 151, endPoint y: 110, distance: 49.2
click at [151, 117] on tr "666 [PERSON_NAME] [PERSON_NAME] Masculino [DATE] 13 [PERSON_NAME] CTM 614343511…" at bounding box center [270, 125] width 416 height 16
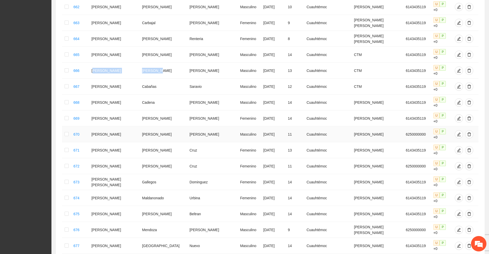
scroll to position [129, 0]
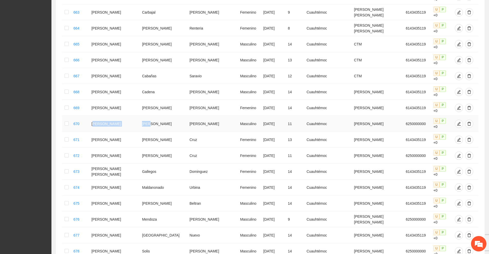
drag, startPoint x: 103, startPoint y: 95, endPoint x: 147, endPoint y: 96, distance: 43.7
click at [147, 116] on tr "670 [PERSON_NAME] [PERSON_NAME] Masculino [DATE] 11 [PERSON_NAME] 6250000000 U …" at bounding box center [270, 124] width 416 height 16
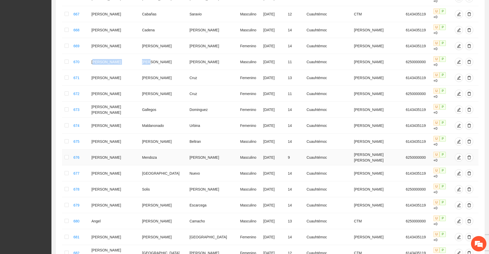
scroll to position [257, 0]
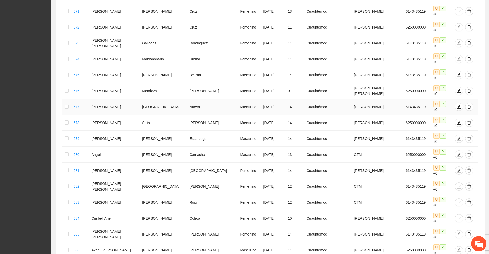
click at [100, 99] on td "[PERSON_NAME]" at bounding box center [114, 107] width 51 height 16
drag, startPoint x: 103, startPoint y: 55, endPoint x: 146, endPoint y: 55, distance: 43.5
click at [146, 99] on tr "677 [PERSON_NAME] Nuevo Masculino [DATE] 14 [PERSON_NAME] 6143435119 U P +0" at bounding box center [270, 107] width 416 height 16
drag, startPoint x: 102, startPoint y: 67, endPoint x: 147, endPoint y: 68, distance: 45.8
click at [148, 115] on tr "678 [PERSON_NAME] Masculino [DATE] 14 [PERSON_NAME] 6250000000 U P +0" at bounding box center [270, 123] width 416 height 16
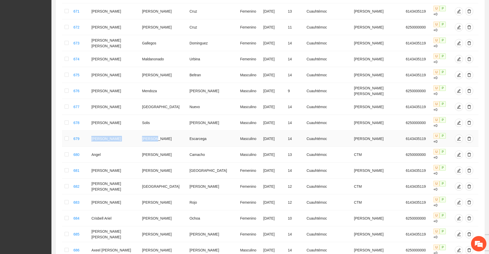
drag, startPoint x: 102, startPoint y: 79, endPoint x: 154, endPoint y: 79, distance: 52.7
click at [154, 131] on tr "679 [PERSON_NAME] [PERSON_NAME] Masculino [DATE] 14 [PERSON_NAME] 6143435119 U …" at bounding box center [270, 139] width 416 height 16
drag, startPoint x: 102, startPoint y: 93, endPoint x: 158, endPoint y: 92, distance: 55.8
click at [158, 147] on tr "680 [PERSON_NAME] Masculino [DATE] 13 [PERSON_NAME] CTM 6250000000 U P +0" at bounding box center [270, 155] width 416 height 16
drag, startPoint x: 102, startPoint y: 105, endPoint x: 151, endPoint y: 104, distance: 49.1
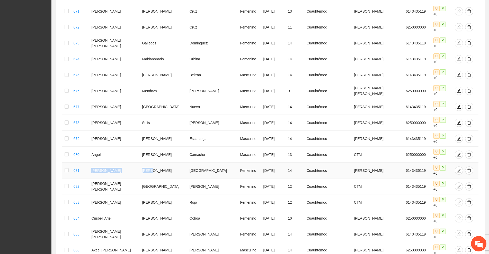
click at [151, 163] on tr "681 [PERSON_NAME] [PERSON_NAME] Madrid Femenino [DATE] 14 [PERSON_NAME] 6143435…" at bounding box center [270, 171] width 416 height 16
drag, startPoint x: 106, startPoint y: 116, endPoint x: 152, endPoint y: 117, distance: 46.3
click at [152, 179] on tr "682 [PERSON_NAME] [PERSON_NAME] Femenino [DATE] 12 [PERSON_NAME] CTM 6143435119…" at bounding box center [270, 187] width 416 height 16
drag, startPoint x: 103, startPoint y: 130, endPoint x: 151, endPoint y: 130, distance: 48.4
click at [151, 195] on tr "683 [PERSON_NAME] [PERSON_NAME] Femenino [DATE] 12 [PERSON_NAME] CTM 6143435119…" at bounding box center [270, 203] width 416 height 16
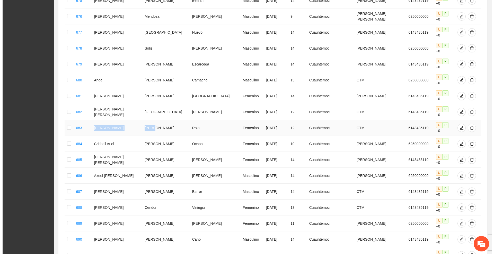
scroll to position [322, 0]
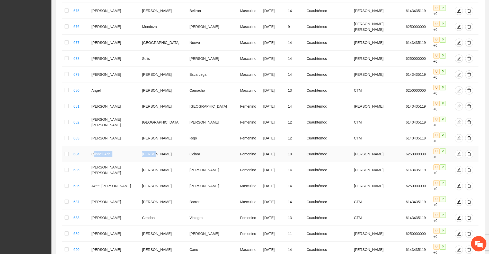
drag, startPoint x: 103, startPoint y: 79, endPoint x: 149, endPoint y: 80, distance: 46.6
click at [149, 146] on tr "684 Crisbell [PERSON_NAME] [DATE] 10 [PERSON_NAME] 6250000000 U P +0" at bounding box center [270, 154] width 416 height 16
drag, startPoint x: 104, startPoint y: 91, endPoint x: 151, endPoint y: 91, distance: 47.1
click at [151, 162] on tr "685 [PERSON_NAME] [PERSON_NAME] Femenino [DATE] 14 [PERSON_NAME] 6143435119 U P…" at bounding box center [270, 170] width 416 height 16
drag, startPoint x: 107, startPoint y: 104, endPoint x: 153, endPoint y: 104, distance: 46.3
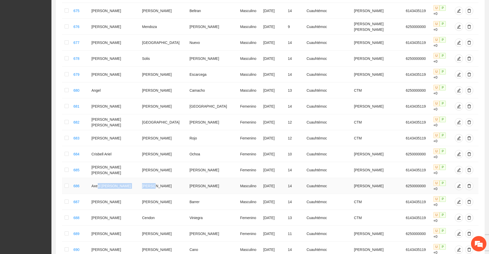
click at [153, 178] on tr "686 Axeel [PERSON_NAME] Masculino [DATE] 14 [PERSON_NAME] 6250000000 U P +0" at bounding box center [270, 186] width 416 height 16
drag, startPoint x: 102, startPoint y: 116, endPoint x: 191, endPoint y: 118, distance: 89.3
click at [191, 194] on tr "687 [PERSON_NAME] [PERSON_NAME] Masculino [DATE] 14 [PERSON_NAME] CTM 614343511…" at bounding box center [270, 202] width 416 height 16
click at [116, 194] on td "[PERSON_NAME]" at bounding box center [114, 202] width 51 height 16
click at [457, 200] on icon "edit" at bounding box center [459, 202] width 4 height 4
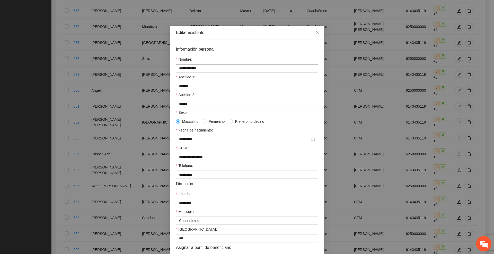
click at [204, 68] on input "**********" at bounding box center [247, 68] width 142 height 8
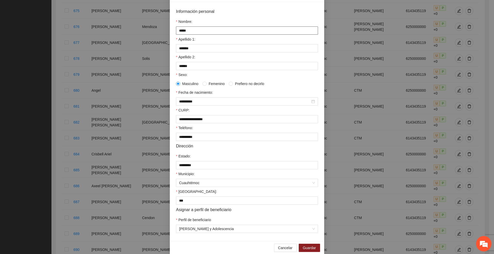
scroll to position [45, 0]
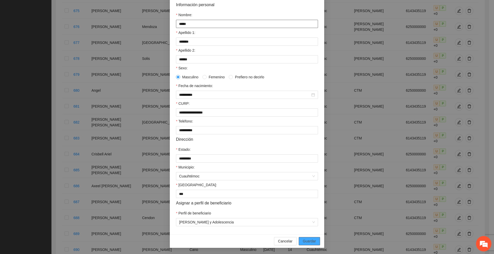
type input "*****"
click at [303, 240] on span "Guardar" at bounding box center [309, 242] width 13 height 6
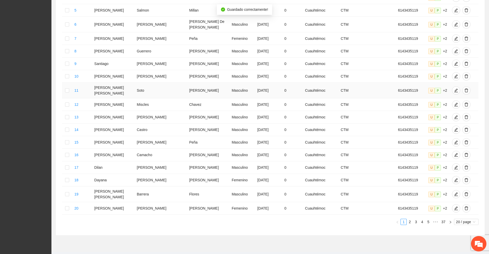
scroll to position [166, 0]
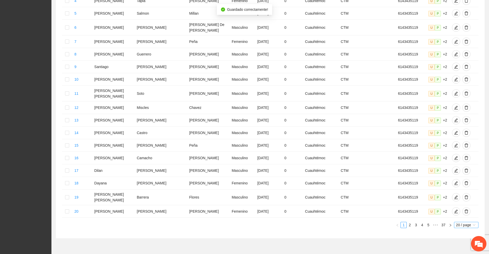
click at [464, 223] on span "20 / page" at bounding box center [466, 226] width 20 height 6
click at [460, 254] on div "100 / page" at bounding box center [466, 259] width 19 height 6
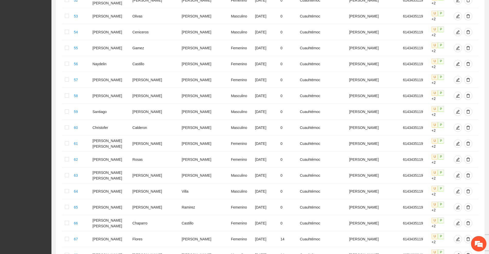
scroll to position [1178, 0]
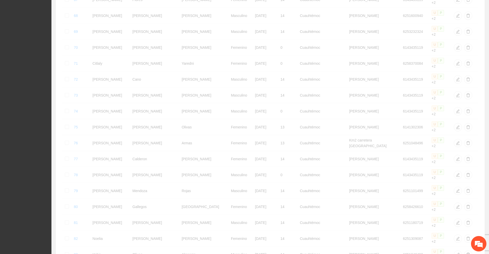
scroll to position [233, 0]
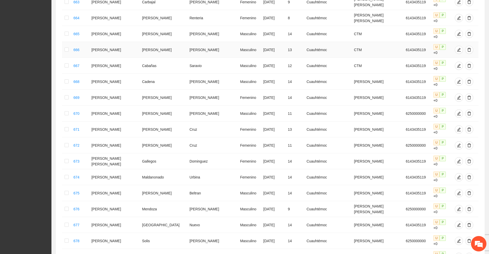
scroll to position [257, 0]
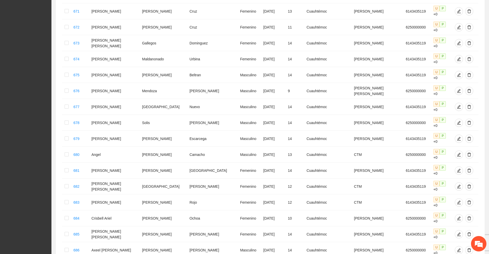
drag, startPoint x: 105, startPoint y: 193, endPoint x: 151, endPoint y: 192, distance: 46.3
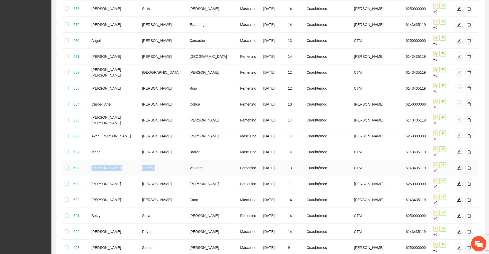
scroll to position [386, 0]
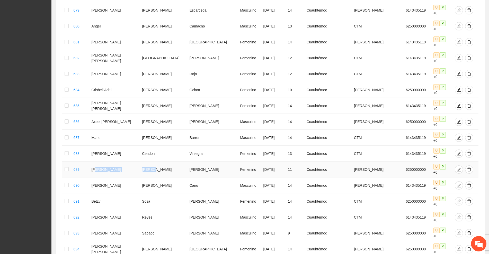
drag, startPoint x: 105, startPoint y: 78, endPoint x: 150, endPoint y: 79, distance: 44.3
click at [150, 162] on tr "689 [PERSON_NAME] [PERSON_NAME] Femenino [DATE] 11 [PERSON_NAME] 6250000000 U P…" at bounding box center [270, 170] width 416 height 16
drag, startPoint x: 107, startPoint y: 90, endPoint x: 151, endPoint y: 91, distance: 44.5
click at [151, 178] on tr "690 [PERSON_NAME] [PERSON_NAME] Masculino [DATE] 14 [PERSON_NAME] 6143435119 U …" at bounding box center [270, 186] width 416 height 16
drag, startPoint x: 102, startPoint y: 103, endPoint x: 156, endPoint y: 103, distance: 54.3
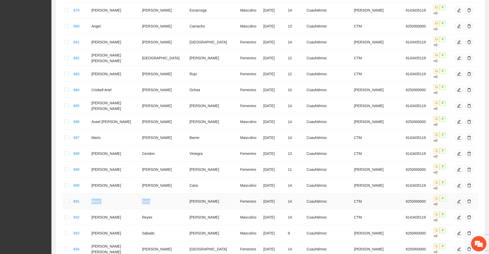
click at [156, 194] on tr "691 [PERSON_NAME] [DATE] 14 [PERSON_NAME] CTM 6250000000 U P +0" at bounding box center [270, 202] width 416 height 16
drag, startPoint x: 102, startPoint y: 115, endPoint x: 149, endPoint y: 115, distance: 46.3
click at [149, 210] on tr "692 [PERSON_NAME] [PERSON_NAME] Masculino [DATE] 14 [PERSON_NAME] CTM 614343511…" at bounding box center [270, 218] width 416 height 16
drag, startPoint x: 102, startPoint y: 128, endPoint x: 152, endPoint y: 127, distance: 49.9
click at [152, 226] on tr "693 [PERSON_NAME] [PERSON_NAME] [PERSON_NAME] Masculino [DATE] 9 [PERSON_NAME] …" at bounding box center [270, 234] width 416 height 16
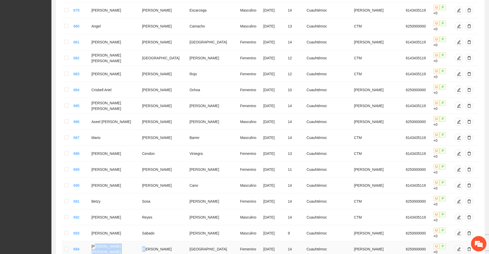
drag, startPoint x: 104, startPoint y: 141, endPoint x: 141, endPoint y: 140, distance: 36.5
click at [141, 242] on tr "694 [PERSON_NAME] [PERSON_NAME] Sinaloa Femenino [DATE] 14 [PERSON_NAME] 625000…" at bounding box center [270, 250] width 416 height 16
drag, startPoint x: 103, startPoint y: 153, endPoint x: 153, endPoint y: 155, distance: 50.5
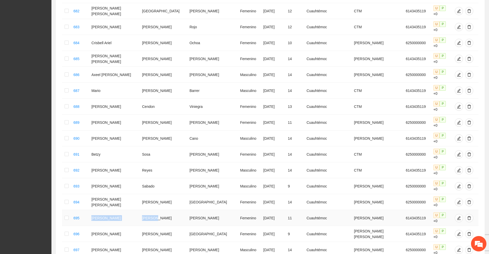
scroll to position [450, 0]
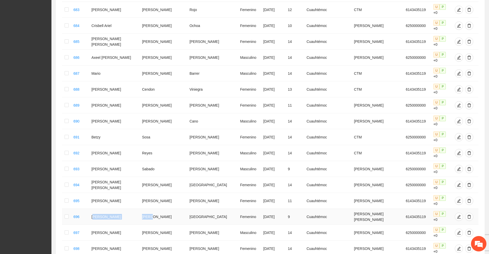
drag, startPoint x: 103, startPoint y: 101, endPoint x: 150, endPoint y: 103, distance: 47.1
click at [150, 209] on tr "696 [PERSON_NAME] [PERSON_NAME] Madrid Femenino [DATE] 9 [PERSON_NAME] 61434351…" at bounding box center [270, 217] width 416 height 16
drag, startPoint x: 102, startPoint y: 114, endPoint x: 148, endPoint y: 114, distance: 45.8
click at [148, 225] on tr "697 [PERSON_NAME] [PERSON_NAME] Masculino [DATE] 14 [PERSON_NAME] 6250000000 U …" at bounding box center [270, 233] width 416 height 16
drag, startPoint x: 103, startPoint y: 126, endPoint x: 128, endPoint y: 126, distance: 25.0
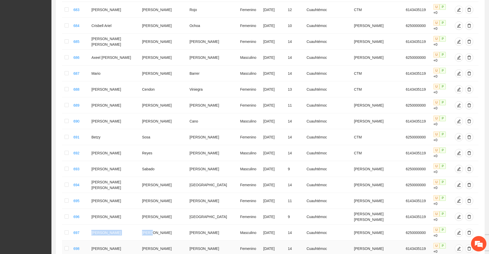
click at [128, 241] on td "[PERSON_NAME]" at bounding box center [114, 249] width 51 height 16
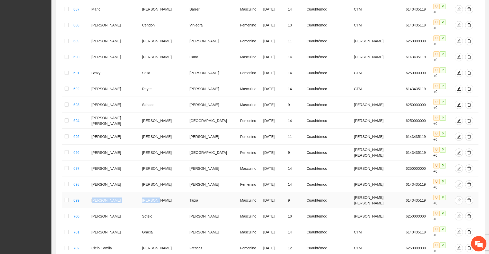
drag, startPoint x: 105, startPoint y: 75, endPoint x: 153, endPoint y: 74, distance: 48.1
click at [153, 193] on tr "699 [PERSON_NAME] [PERSON_NAME] Masculino [DATE] 9 [PERSON_NAME] 6143435119 U P…" at bounding box center [270, 201] width 416 height 16
drag, startPoint x: 102, startPoint y: 87, endPoint x: 150, endPoint y: 88, distance: 47.3
click at [150, 209] on tr "700 [PERSON_NAME] [PERSON_NAME] Masculino [DATE] 10 [PERSON_NAME] 6250000000 U …" at bounding box center [270, 217] width 416 height 16
drag, startPoint x: 103, startPoint y: 100, endPoint x: 149, endPoint y: 100, distance: 46.0
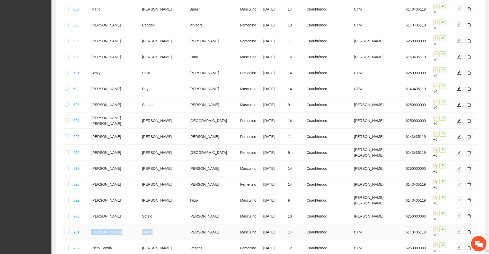
click at [149, 225] on tr "701 [PERSON_NAME] [PERSON_NAME] Masculino [DATE] 14 [PERSON_NAME] CTM 614343511…" at bounding box center [270, 233] width 416 height 16
drag, startPoint x: 111, startPoint y: 126, endPoint x: 191, endPoint y: 127, distance: 80.3
drag, startPoint x: 104, startPoint y: 138, endPoint x: 166, endPoint y: 138, distance: 62.3
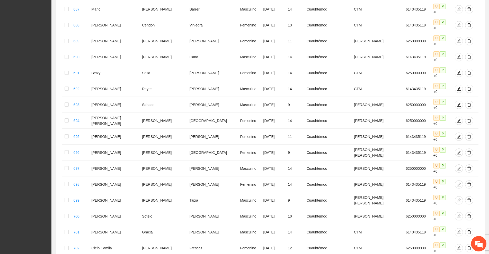
drag, startPoint x: 105, startPoint y: 150, endPoint x: 160, endPoint y: 150, distance: 55.6
drag, startPoint x: 102, startPoint y: 163, endPoint x: 132, endPoint y: 163, distance: 30.1
drag, startPoint x: 103, startPoint y: 176, endPoint x: 147, endPoint y: 175, distance: 43.7
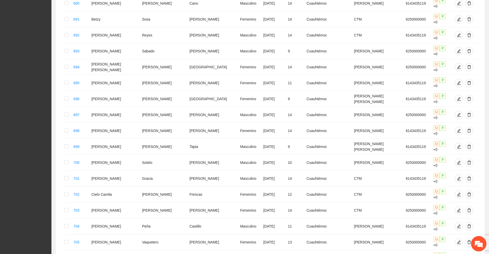
scroll to position [579, 0]
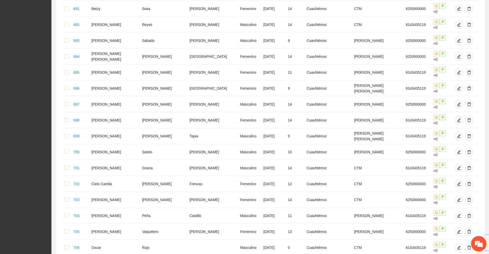
drag, startPoint x: 101, startPoint y: 123, endPoint x: 156, endPoint y: 123, distance: 54.8
drag, startPoint x: 102, startPoint y: 137, endPoint x: 143, endPoint y: 137, distance: 40.9
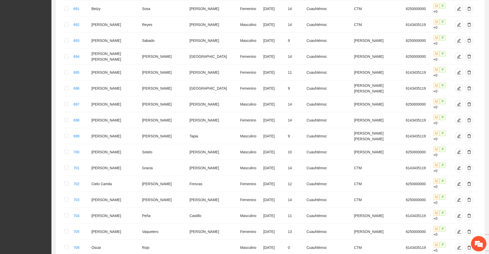
drag, startPoint x: 103, startPoint y: 137, endPoint x: 161, endPoint y: 136, distance: 57.9
drag, startPoint x: 102, startPoint y: 148, endPoint x: 149, endPoint y: 149, distance: 46.8
drag, startPoint x: 102, startPoint y: 162, endPoint x: 158, endPoint y: 162, distance: 56.3
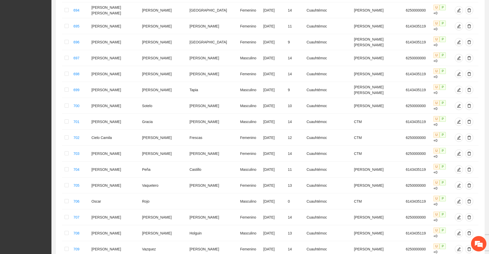
scroll to position [643, 0]
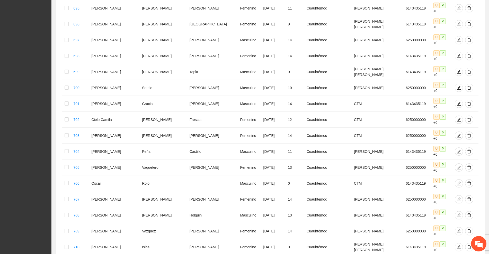
drag, startPoint x: 102, startPoint y: 110, endPoint x: 150, endPoint y: 111, distance: 48.6
drag, startPoint x: 101, startPoint y: 124, endPoint x: 160, endPoint y: 123, distance: 59.2
drag, startPoint x: 104, startPoint y: 136, endPoint x: 155, endPoint y: 139, distance: 51.5
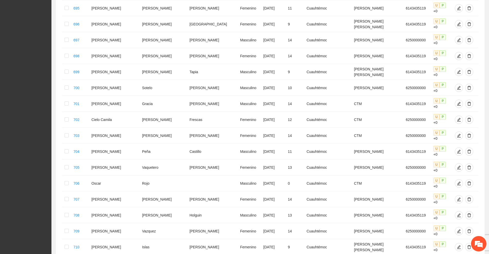
drag, startPoint x: 102, startPoint y: 148, endPoint x: 150, endPoint y: 148, distance: 47.9
drag, startPoint x: 102, startPoint y: 161, endPoint x: 144, endPoint y: 161, distance: 41.9
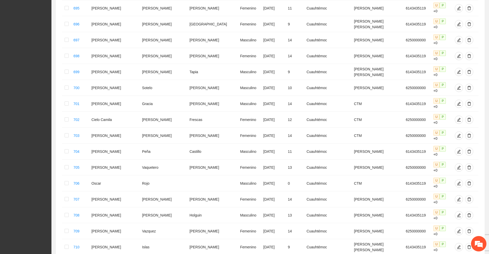
scroll to position [707, 0]
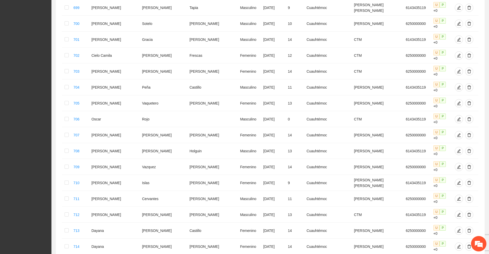
drag, startPoint x: 102, startPoint y: 134, endPoint x: 159, endPoint y: 135, distance: 56.6
drag, startPoint x: 102, startPoint y: 147, endPoint x: 190, endPoint y: 148, distance: 88.5
drag, startPoint x: 104, startPoint y: 159, endPoint x: 145, endPoint y: 158, distance: 41.4
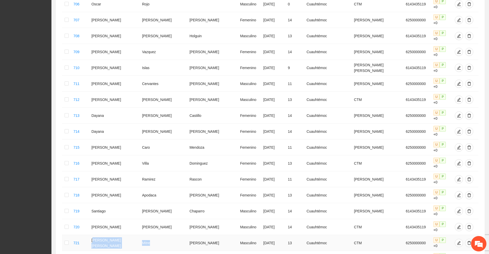
scroll to position [836, 0]
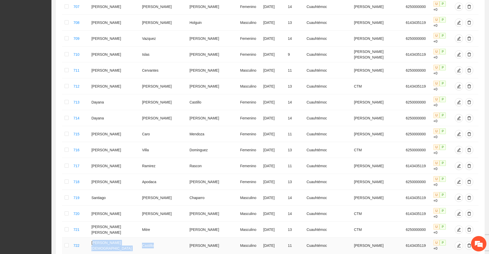
drag, startPoint x: 103, startPoint y: 43, endPoint x: 150, endPoint y: 43, distance: 46.8
click at [150, 238] on tr "722 [PERSON_NAME] [PERSON_NAME] Masculino [DATE] 11 [PERSON_NAME] 6143435119 U …" at bounding box center [270, 246] width 416 height 16
drag, startPoint x: 102, startPoint y: 68, endPoint x: 139, endPoint y: 69, distance: 36.8
drag, startPoint x: 103, startPoint y: 82, endPoint x: 151, endPoint y: 84, distance: 47.6
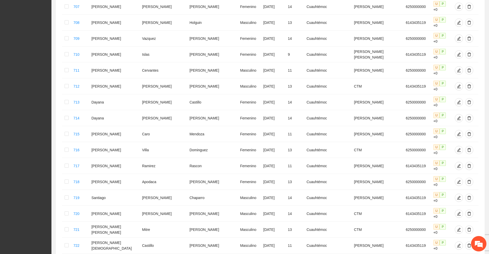
drag, startPoint x: 101, startPoint y: 93, endPoint x: 161, endPoint y: 96, distance: 59.5
drag, startPoint x: 103, startPoint y: 107, endPoint x: 148, endPoint y: 107, distance: 45.5
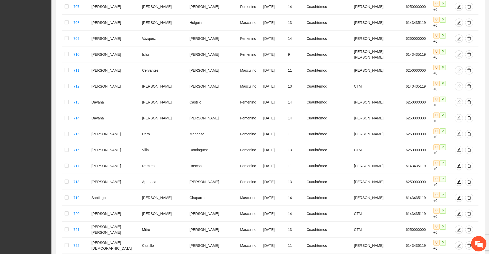
drag, startPoint x: 102, startPoint y: 119, endPoint x: 152, endPoint y: 119, distance: 49.7
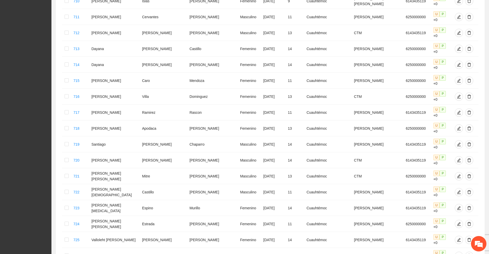
scroll to position [900, 0]
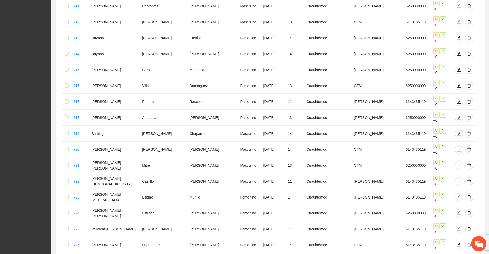
drag, startPoint x: 102, startPoint y: 66, endPoint x: 155, endPoint y: 67, distance: 52.5
drag, startPoint x: 105, startPoint y: 80, endPoint x: 153, endPoint y: 80, distance: 48.1
drag, startPoint x: 104, startPoint y: 93, endPoint x: 136, endPoint y: 92, distance: 31.4
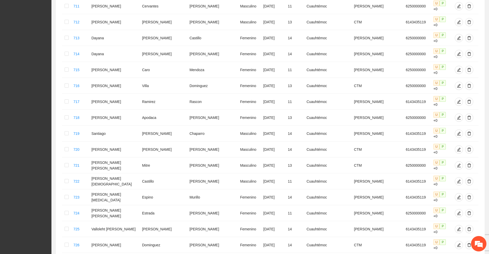
drag, startPoint x: 102, startPoint y: 118, endPoint x: 150, endPoint y: 118, distance: 47.6
drag, startPoint x: 102, startPoint y: 130, endPoint x: 138, endPoint y: 129, distance: 35.3
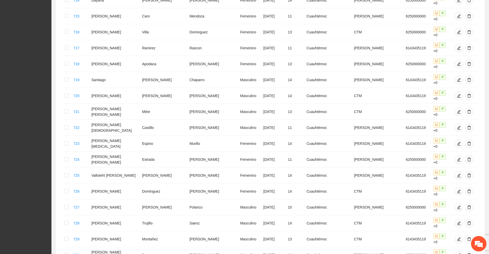
scroll to position [965, 0]
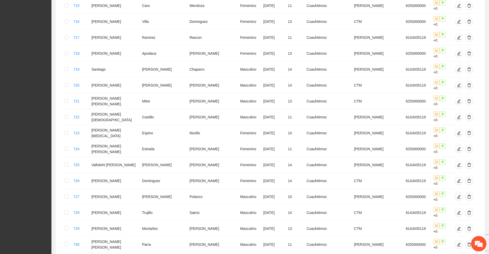
drag, startPoint x: 102, startPoint y: 78, endPoint x: 151, endPoint y: 79, distance: 48.9
drag, startPoint x: 103, startPoint y: 92, endPoint x: 152, endPoint y: 92, distance: 48.4
drag, startPoint x: 102, startPoint y: 103, endPoint x: 153, endPoint y: 102, distance: 50.9
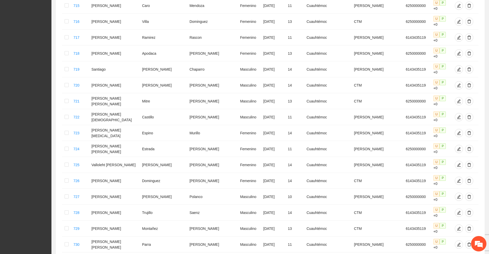
drag, startPoint x: 104, startPoint y: 116, endPoint x: 153, endPoint y: 116, distance: 48.6
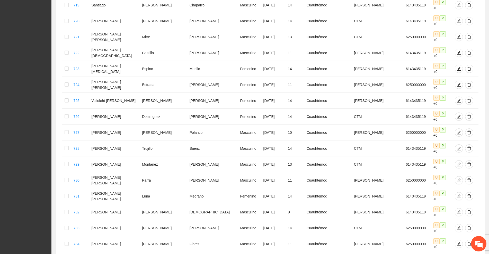
drag, startPoint x: 112, startPoint y: 114, endPoint x: 149, endPoint y: 114, distance: 37.6
drag, startPoint x: 103, startPoint y: 128, endPoint x: 160, endPoint y: 130, distance: 57.4
drag, startPoint x: 104, startPoint y: 140, endPoint x: 141, endPoint y: 147, distance: 37.6
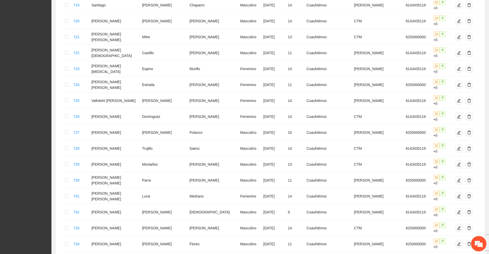
drag, startPoint x: 107, startPoint y: 153, endPoint x: 152, endPoint y: 153, distance: 45.0
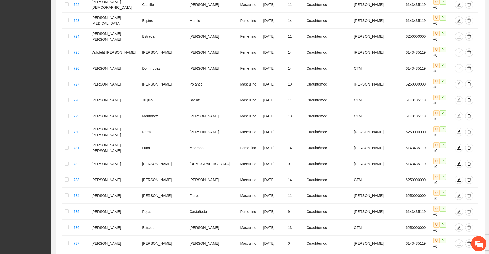
scroll to position [1093, 0]
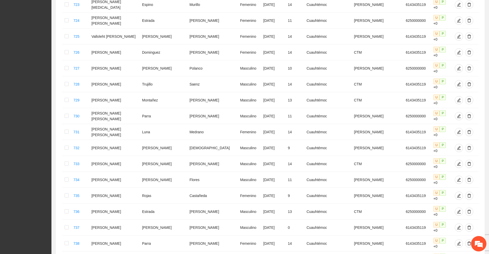
drag, startPoint x: 100, startPoint y: 89, endPoint x: 151, endPoint y: 88, distance: 50.7
drag, startPoint x: 102, startPoint y: 101, endPoint x: 163, endPoint y: 100, distance: 61.0
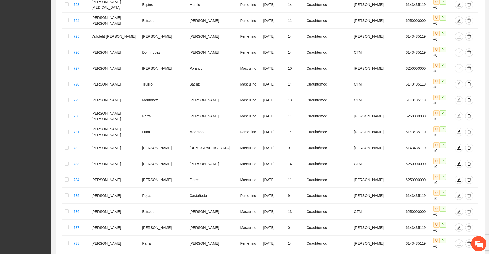
drag, startPoint x: 105, startPoint y: 115, endPoint x: 142, endPoint y: 115, distance: 37.6
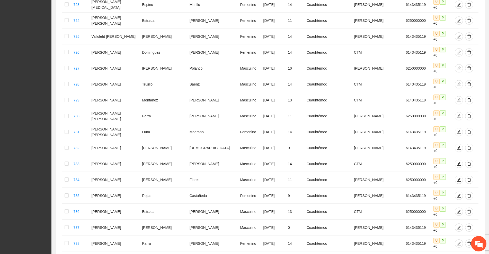
drag, startPoint x: 103, startPoint y: 127, endPoint x: 120, endPoint y: 126, distance: 17.0
drag, startPoint x: 103, startPoint y: 139, endPoint x: 157, endPoint y: 140, distance: 53.8
drag, startPoint x: 102, startPoint y: 152, endPoint x: 154, endPoint y: 152, distance: 51.4
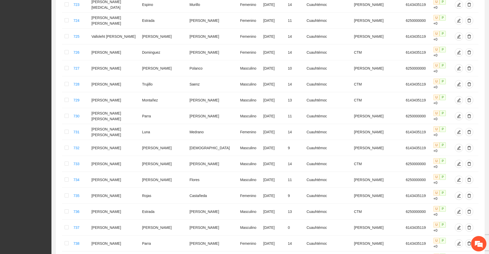
drag, startPoint x: 102, startPoint y: 165, endPoint x: 158, endPoint y: 165, distance: 56.1
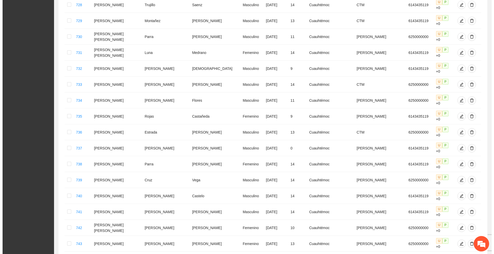
scroll to position [1175, 0]
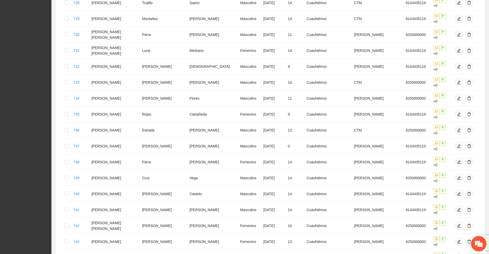
drag, startPoint x: 103, startPoint y: 97, endPoint x: 191, endPoint y: 94, distance: 88.1
drag, startPoint x: 102, startPoint y: 109, endPoint x: 167, endPoint y: 108, distance: 65.1
drag, startPoint x: 103, startPoint y: 119, endPoint x: 156, endPoint y: 118, distance: 53.0
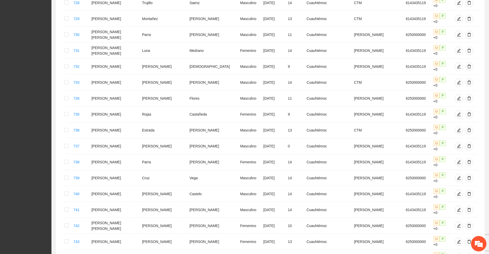
drag, startPoint x: 103, startPoint y: 132, endPoint x: 148, endPoint y: 133, distance: 45.3
drag, startPoint x: 102, startPoint y: 145, endPoint x: 139, endPoint y: 143, distance: 37.1
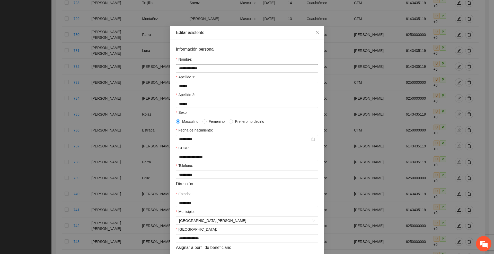
click at [186, 68] on input "**********" at bounding box center [247, 68] width 142 height 8
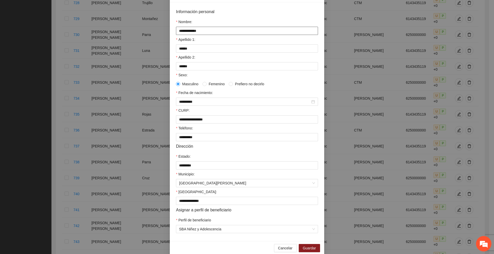
scroll to position [45, 0]
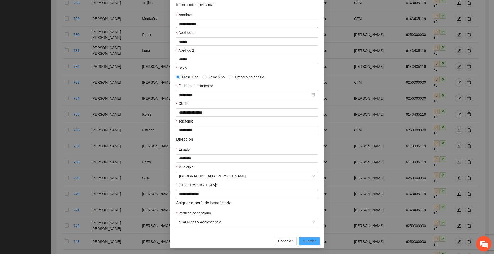
type input "**********"
click at [309, 241] on span "Guardar" at bounding box center [309, 242] width 13 height 6
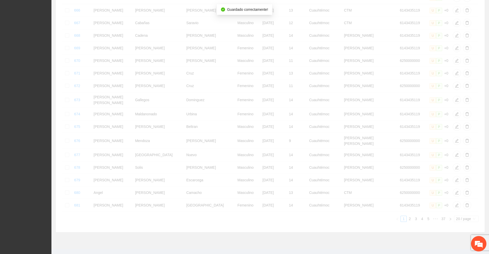
scroll to position [166, 0]
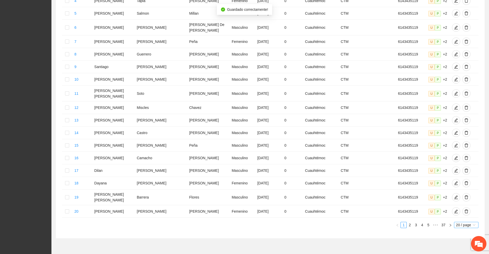
click at [466, 223] on span "20 / page" at bounding box center [466, 226] width 20 height 6
click at [460, 254] on div "100 / page" at bounding box center [466, 259] width 19 height 6
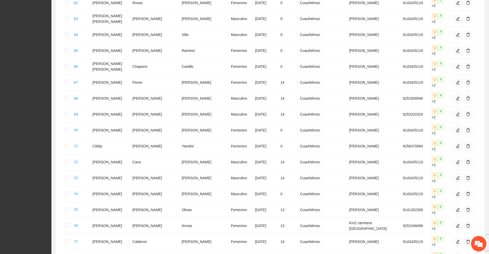
scroll to position [1178, 0]
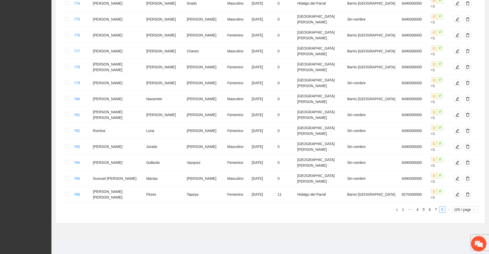
scroll to position [233, 0]
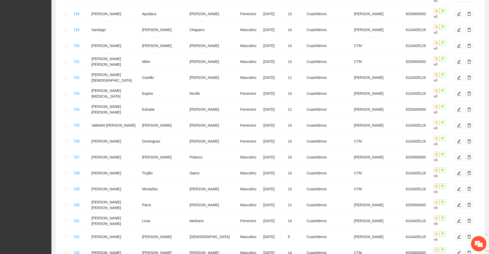
scroll to position [1175, 0]
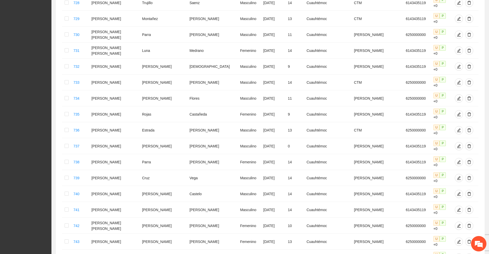
drag, startPoint x: 102, startPoint y: 170, endPoint x: 160, endPoint y: 171, distance: 57.9
drag, startPoint x: 101, startPoint y: 184, endPoint x: 155, endPoint y: 184, distance: 54.0
drag, startPoint x: 102, startPoint y: 196, endPoint x: 163, endPoint y: 196, distance: 61.0
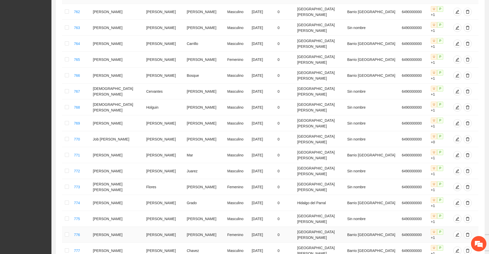
scroll to position [64, 0]
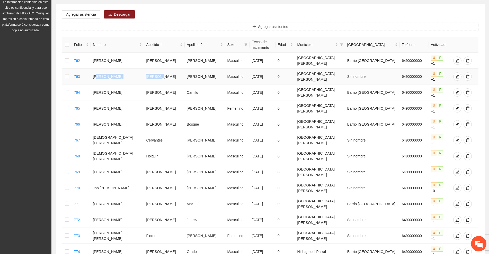
drag, startPoint x: 104, startPoint y: 72, endPoint x: 155, endPoint y: 73, distance: 50.4
click at [155, 73] on tr "763 [PERSON_NAME] Masculino [DATE] 0 Santa [PERSON_NAME] Sin nombre 6490000000 …" at bounding box center [270, 77] width 416 height 16
drag, startPoint x: 103, startPoint y: 84, endPoint x: 152, endPoint y: 84, distance: 48.9
click at [152, 85] on tr "764 Iker [PERSON_NAME] Masculino [DATE] 0 [GEOGRAPHIC_DATA][PERSON_NAME] El [PE…" at bounding box center [270, 93] width 416 height 16
drag, startPoint x: 103, startPoint y: 96, endPoint x: 157, endPoint y: 96, distance: 54.8
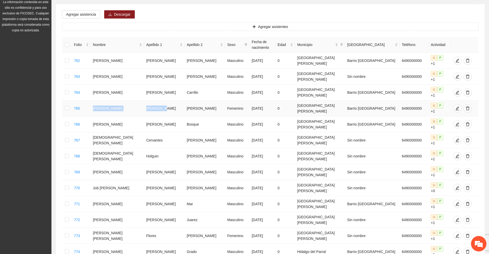
click at [157, 101] on tr "765 Jaretzy [PERSON_NAME] [DATE] 0 [GEOGRAPHIC_DATA][PERSON_NAME] El [PERSON_NA…" at bounding box center [270, 109] width 416 height 16
drag, startPoint x: 102, startPoint y: 109, endPoint x: 155, endPoint y: 109, distance: 52.2
click at [155, 117] on tr "766 [PERSON_NAME] Bosque Masculino [DATE] 0 [GEOGRAPHIC_DATA][PERSON_NAME] El […" at bounding box center [270, 125] width 416 height 16
click at [108, 117] on td "[PERSON_NAME]" at bounding box center [117, 125] width 53 height 16
click at [456, 122] on icon "edit" at bounding box center [458, 124] width 4 height 4
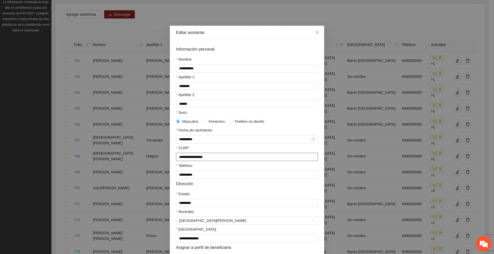
click at [217, 157] on input "**********" at bounding box center [247, 157] width 142 height 8
click at [317, 33] on icon "close" at bounding box center [317, 32] width 4 height 4
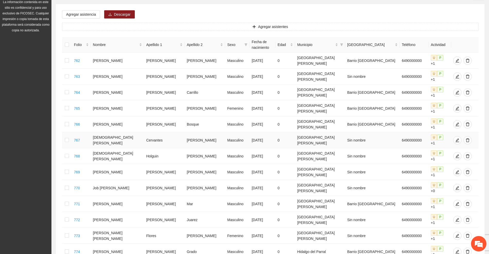
click at [114, 132] on td "[DEMOGRAPHIC_DATA][PERSON_NAME]" at bounding box center [117, 140] width 53 height 16
drag, startPoint x: 104, startPoint y: 135, endPoint x: 190, endPoint y: 134, distance: 86.2
click at [190, 148] on tr "768 [DEMOGRAPHIC_DATA] [PERSON_NAME] Masculino [DATE] 0 Santa [PERSON_NAME] Sin…" at bounding box center [270, 156] width 416 height 16
drag, startPoint x: 104, startPoint y: 147, endPoint x: 150, endPoint y: 146, distance: 46.0
click at [150, 164] on tr "769 Job [PERSON_NAME] [PERSON_NAME] Masculino [DATE] 0 Santa [PERSON_NAME] Sin …" at bounding box center [270, 172] width 416 height 16
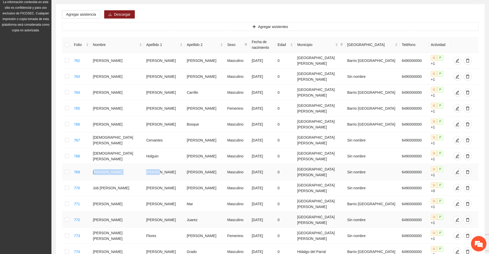
scroll to position [129, 0]
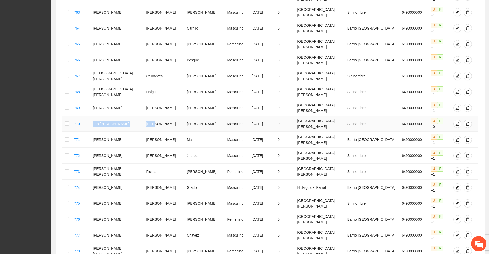
drag, startPoint x: 103, startPoint y: 95, endPoint x: 148, endPoint y: 95, distance: 45.8
click at [148, 116] on tr "770 Job [PERSON_NAME] [DATE] 0 [GEOGRAPHIC_DATA][PERSON_NAME] Sin nombre 649000…" at bounding box center [270, 124] width 416 height 16
drag, startPoint x: 103, startPoint y: 108, endPoint x: 134, endPoint y: 108, distance: 31.4
click at [134, 132] on tr "771 [PERSON_NAME] Mar Masculino [DATE] 0 [GEOGRAPHIC_DATA][PERSON_NAME] [GEOGRA…" at bounding box center [270, 140] width 416 height 16
drag, startPoint x: 109, startPoint y: 132, endPoint x: 158, endPoint y: 132, distance: 49.4
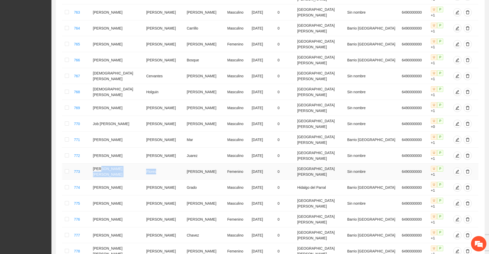
click at [158, 164] on tr "773 [PERSON_NAME] [PERSON_NAME] Femenino [DATE] 0 Santa [PERSON_NAME] Sin nombr…" at bounding box center [270, 172] width 416 height 16
drag, startPoint x: 107, startPoint y: 146, endPoint x: 166, endPoint y: 146, distance: 58.7
click at [166, 180] on tr "774 [PERSON_NAME] Grado Masculino [DATE] 0 [PERSON_NAME] del Parral Barrio El N…" at bounding box center [270, 188] width 416 height 16
drag, startPoint x: 104, startPoint y: 158, endPoint x: 149, endPoint y: 157, distance: 45.3
click at [149, 196] on tr "775 [PERSON_NAME] [PERSON_NAME] Masculino [DATE] 0 Santa [PERSON_NAME] Sin nomb…" at bounding box center [270, 204] width 416 height 16
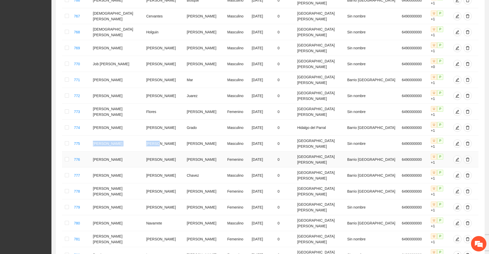
scroll to position [193, 0]
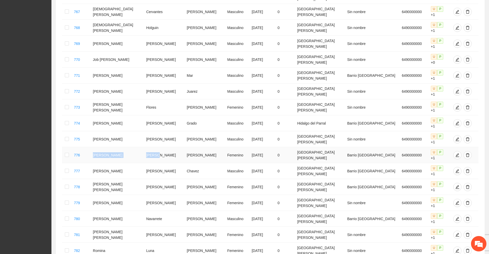
drag, startPoint x: 103, startPoint y: 105, endPoint x: 156, endPoint y: 106, distance: 53.3
click at [156, 147] on tr "776 [PERSON_NAME] Femenino [DATE] 0 [GEOGRAPHIC_DATA][PERSON_NAME] El [PERSON_N…" at bounding box center [270, 155] width 416 height 16
drag, startPoint x: 103, startPoint y: 118, endPoint x: 157, endPoint y: 122, distance: 54.9
click at [157, 163] on tr "777 [PERSON_NAME] [PERSON_NAME] Masculino [DATE] 0 [GEOGRAPHIC_DATA][PERSON_NAM…" at bounding box center [270, 171] width 416 height 16
drag, startPoint x: 103, startPoint y: 134, endPoint x: 153, endPoint y: 135, distance: 49.9
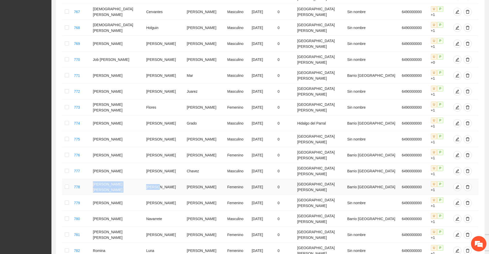
click at [153, 179] on tr "778 [PERSON_NAME] [PERSON_NAME] Femenino [DATE] 0 Santa [PERSON_NAME] El [PERSO…" at bounding box center [270, 187] width 416 height 16
drag, startPoint x: 102, startPoint y: 147, endPoint x: 153, endPoint y: 147, distance: 50.4
click at [153, 195] on tr "779 [PERSON_NAME] [PERSON_NAME] Femenino [DATE] 0 Santa [PERSON_NAME] Sin nombr…" at bounding box center [270, 203] width 416 height 16
drag, startPoint x: 103, startPoint y: 159, endPoint x: 156, endPoint y: 159, distance: 53.0
click at [156, 211] on tr "780 [PERSON_NAME] [PERSON_NAME] Masculino [DATE] 0 [GEOGRAPHIC_DATA][PERSON_NAM…" at bounding box center [270, 219] width 416 height 16
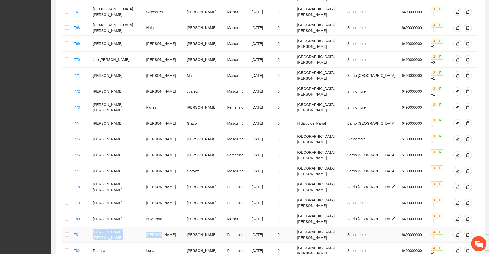
drag, startPoint x: 103, startPoint y: 173, endPoint x: 149, endPoint y: 173, distance: 46.3
click at [149, 227] on tr "781 [PERSON_NAME] [PERSON_NAME] Femenino [DATE] 0 Santa [PERSON_NAME] Sin nombr…" at bounding box center [270, 235] width 416 height 16
drag, startPoint x: 104, startPoint y: 185, endPoint x: 148, endPoint y: 185, distance: 43.5
click at [148, 243] on tr "782 [PERSON_NAME] [DATE] 0 Santa [PERSON_NAME] Sin nombre 6490000000 U P +1" at bounding box center [270, 251] width 416 height 16
drag, startPoint x: 107, startPoint y: 198, endPoint x: 153, endPoint y: 196, distance: 46.1
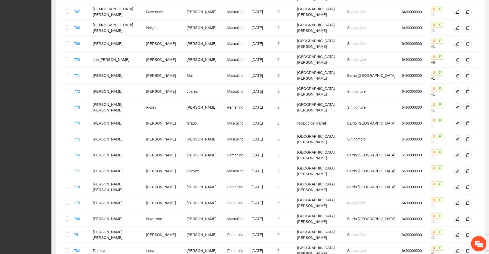
drag, startPoint x: 103, startPoint y: 210, endPoint x: 175, endPoint y: 210, distance: 71.5
drag, startPoint x: 102, startPoint y: 223, endPoint x: 156, endPoint y: 222, distance: 53.5
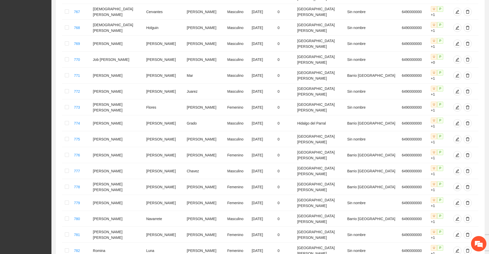
drag, startPoint x: 104, startPoint y: 236, endPoint x: 144, endPoint y: 234, distance: 40.7
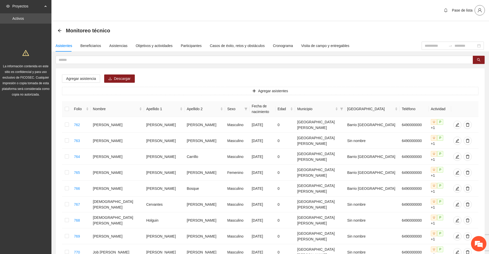
click at [479, 9] on icon "user" at bounding box center [479, 10] width 5 height 5
click at [459, 29] on span "Cerrar sesión" at bounding box center [466, 30] width 32 height 6
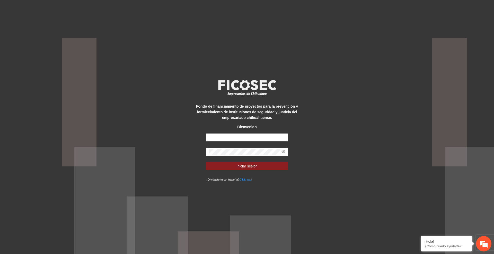
click at [260, 138] on input "text" at bounding box center [247, 138] width 82 height 8
type input "**********"
click at [284, 152] on icon "eye-invisible" at bounding box center [283, 152] width 4 height 4
